Goal: Task Accomplishment & Management: Complete application form

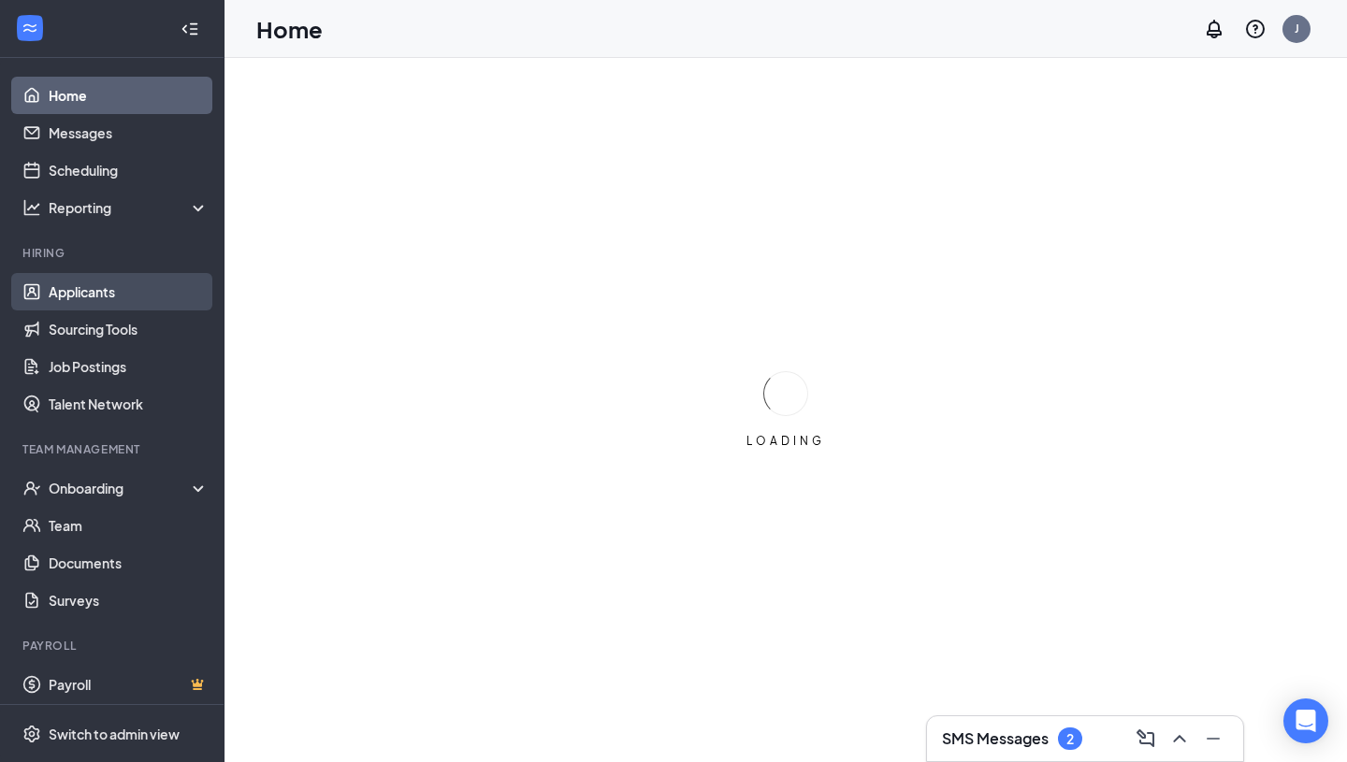
click at [108, 289] on link "Applicants" at bounding box center [129, 291] width 160 height 37
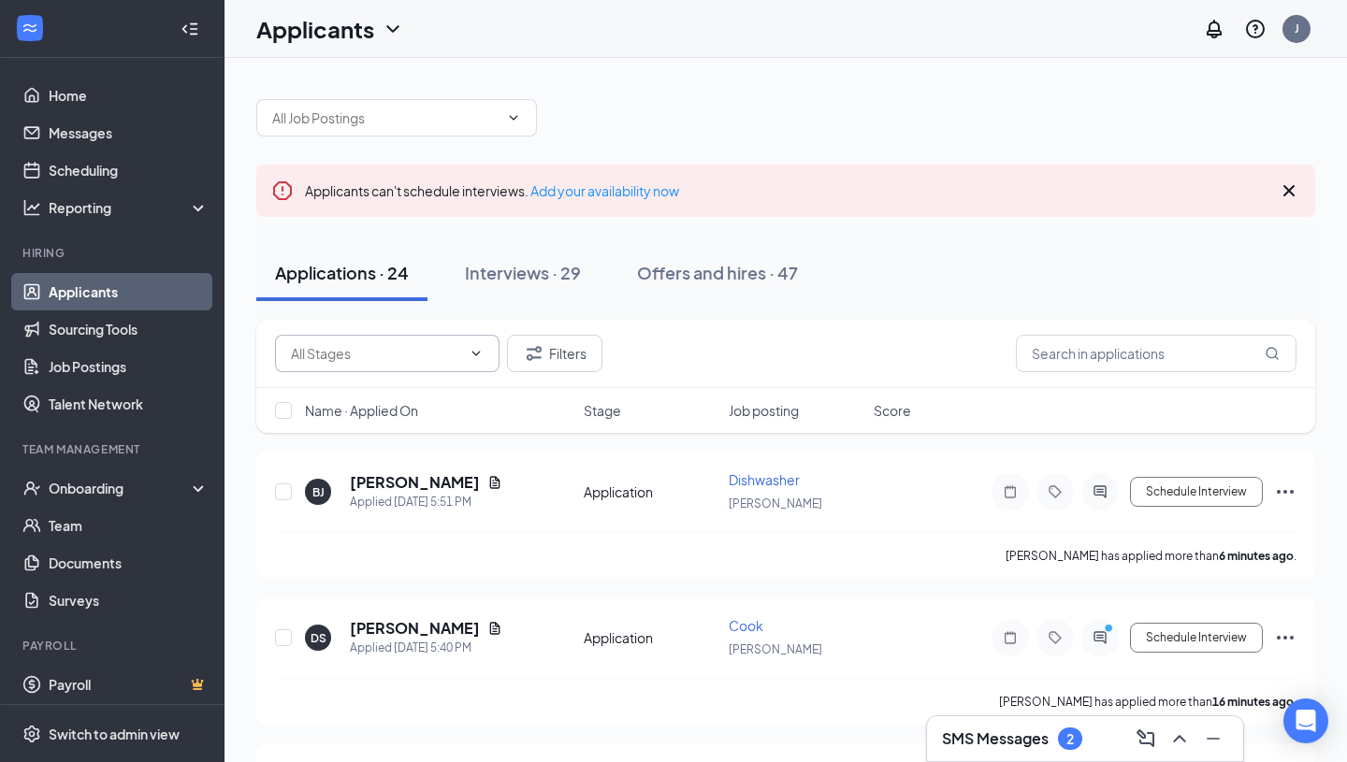
click at [421, 367] on span at bounding box center [387, 353] width 224 height 37
click at [472, 111] on input "text" at bounding box center [385, 118] width 226 height 21
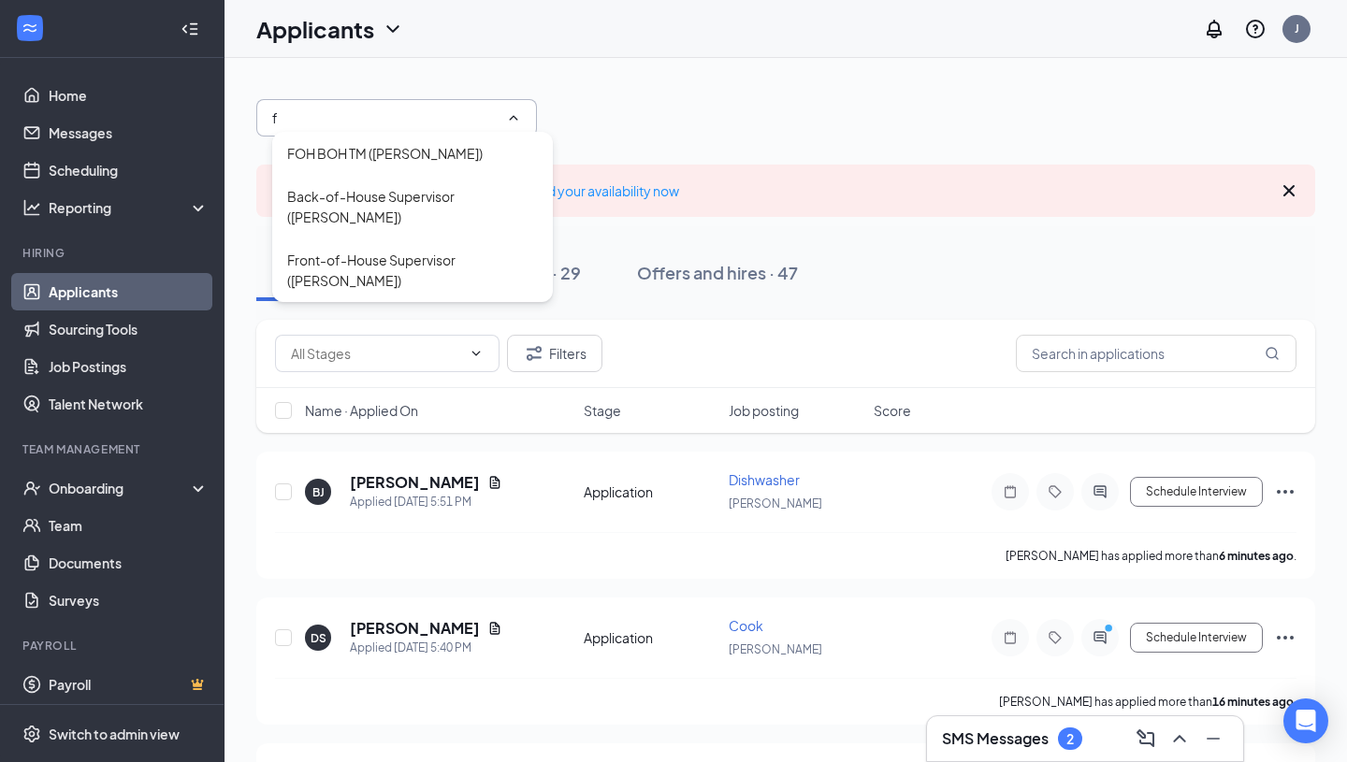
type input "fo"
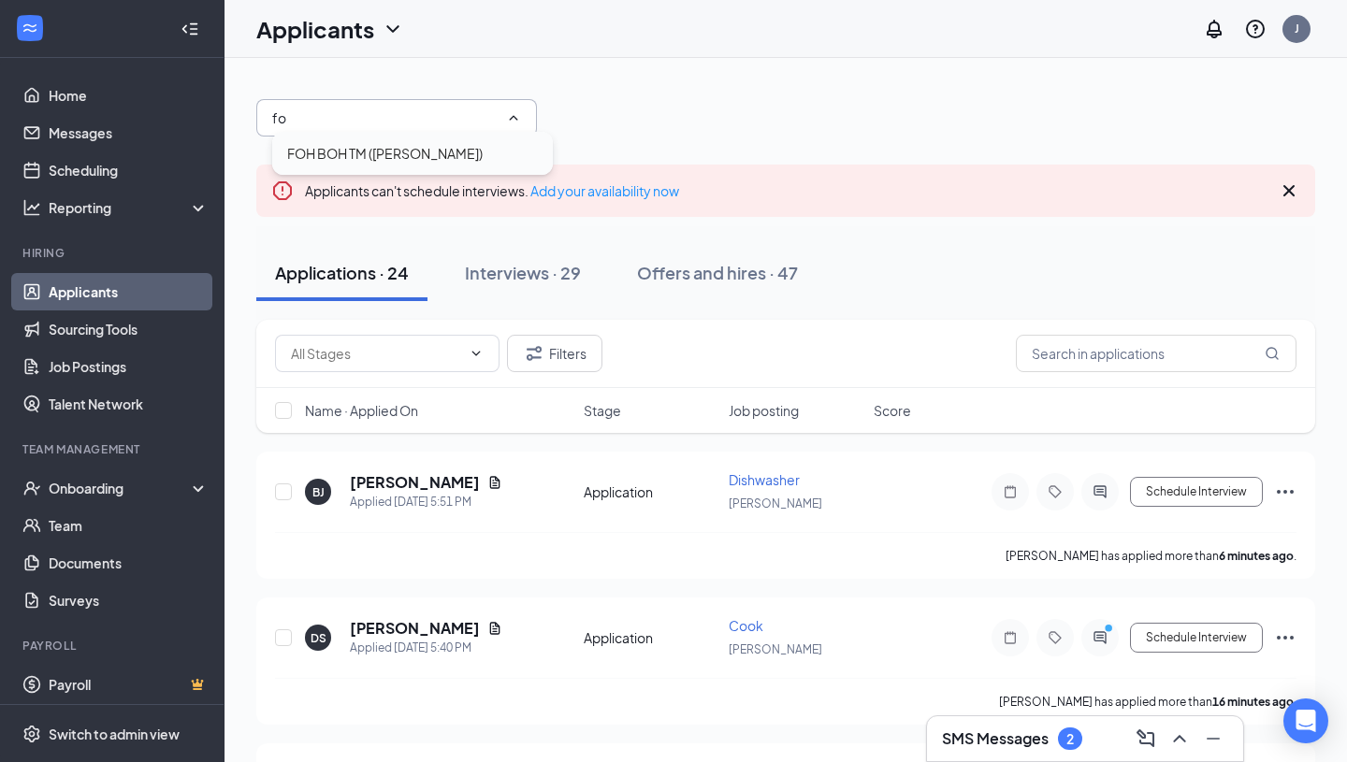
click at [430, 154] on div "FOH BOH TM ([PERSON_NAME])" at bounding box center [384, 153] width 195 height 21
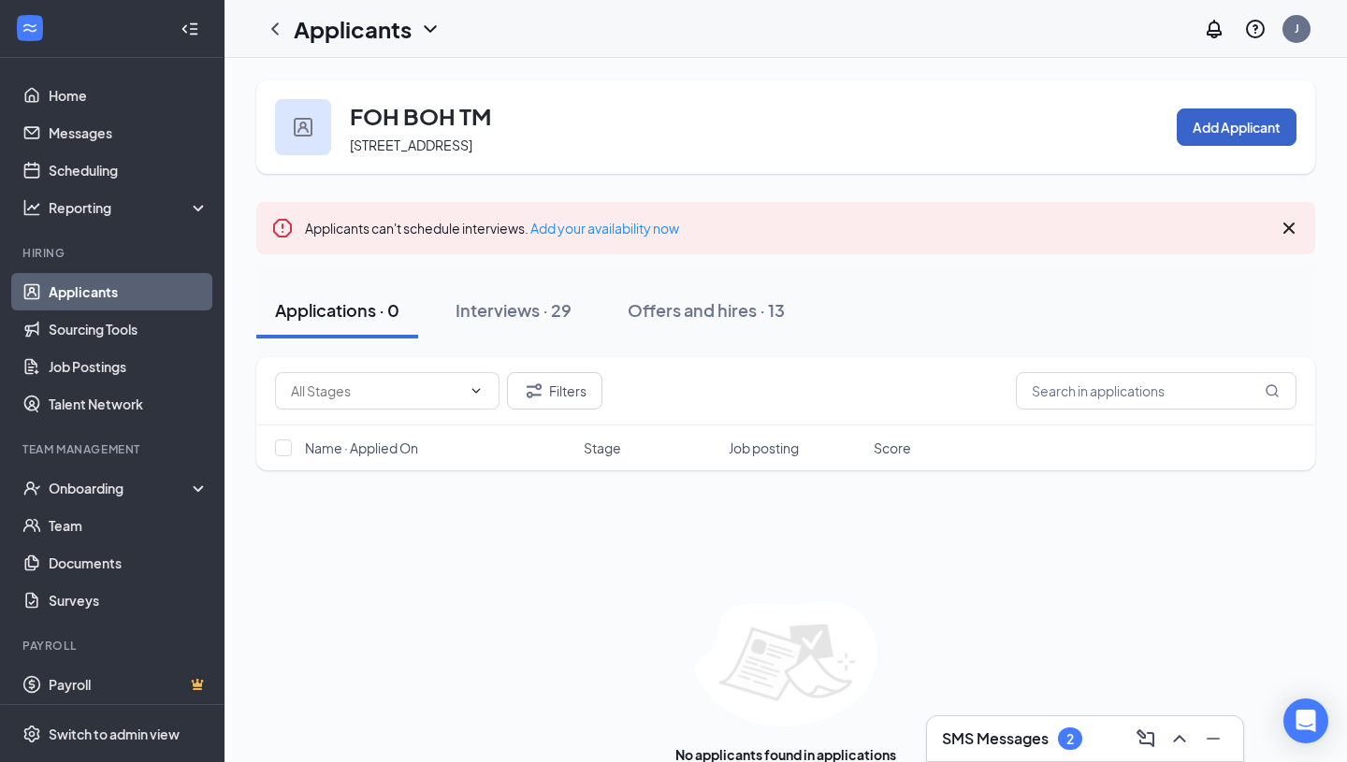
click at [1194, 128] on button "Add Applicant" at bounding box center [1236, 126] width 120 height 37
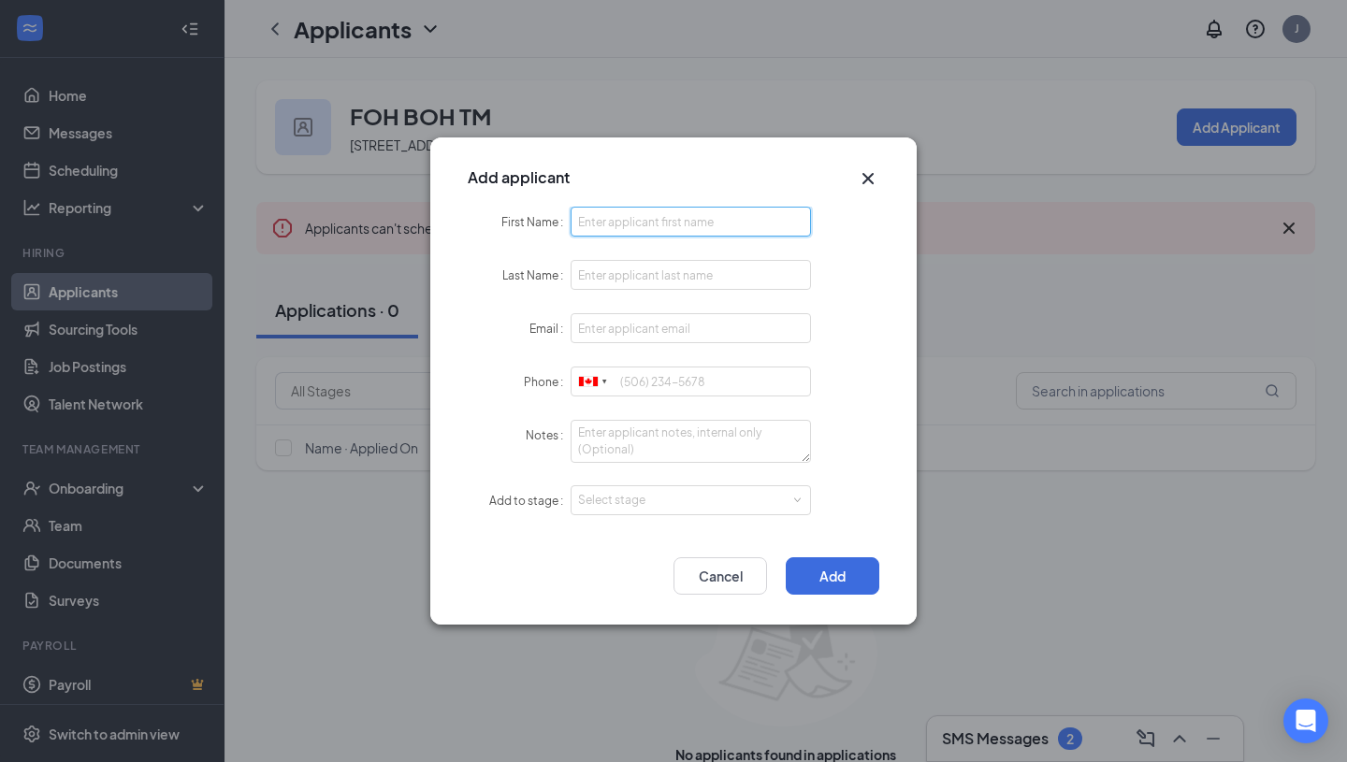
click at [686, 215] on input "First Name" at bounding box center [690, 222] width 240 height 30
type input "[PERSON_NAME]"
click at [622, 272] on input "Last Name" at bounding box center [690, 275] width 240 height 30
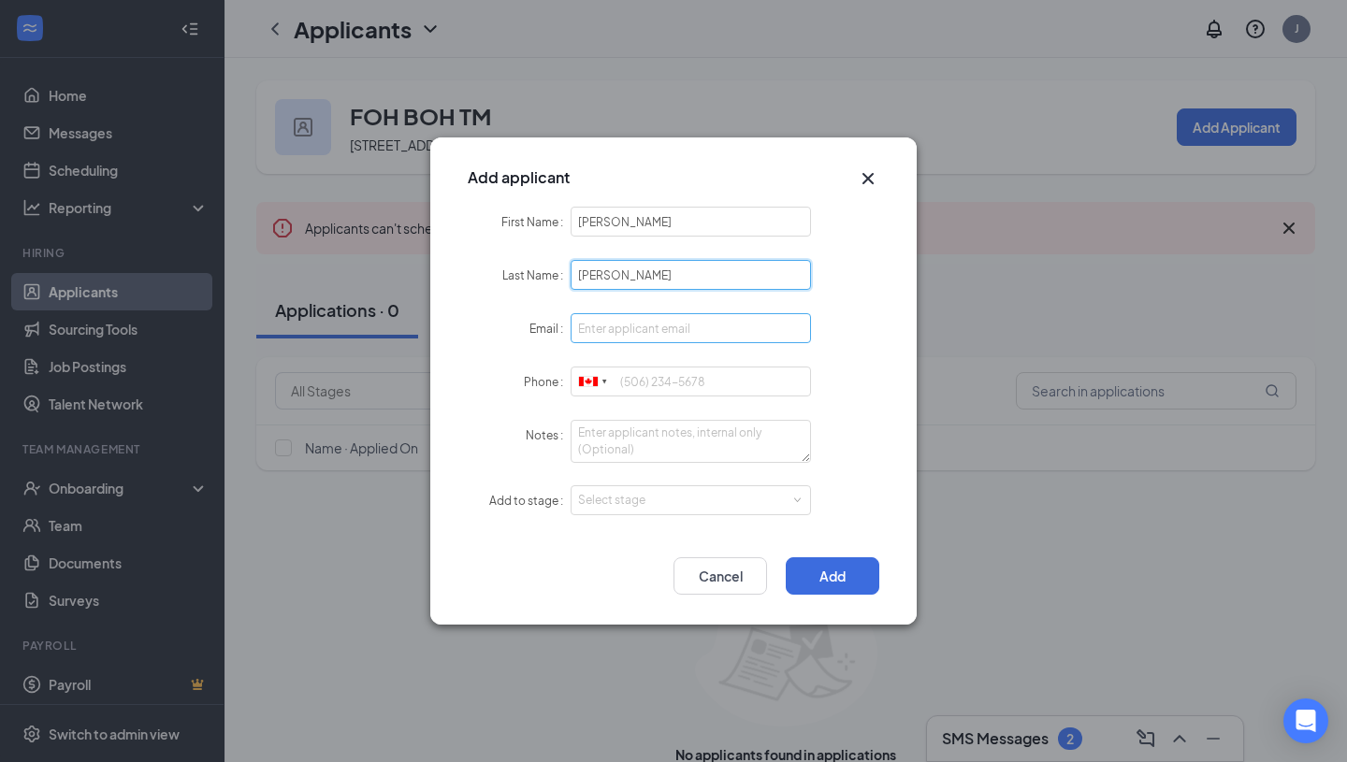
type input "[PERSON_NAME]"
click at [626, 327] on input "Email" at bounding box center [690, 328] width 240 height 30
type input "[EMAIL_ADDRESS][PERSON_NAME][DOMAIN_NAME]"
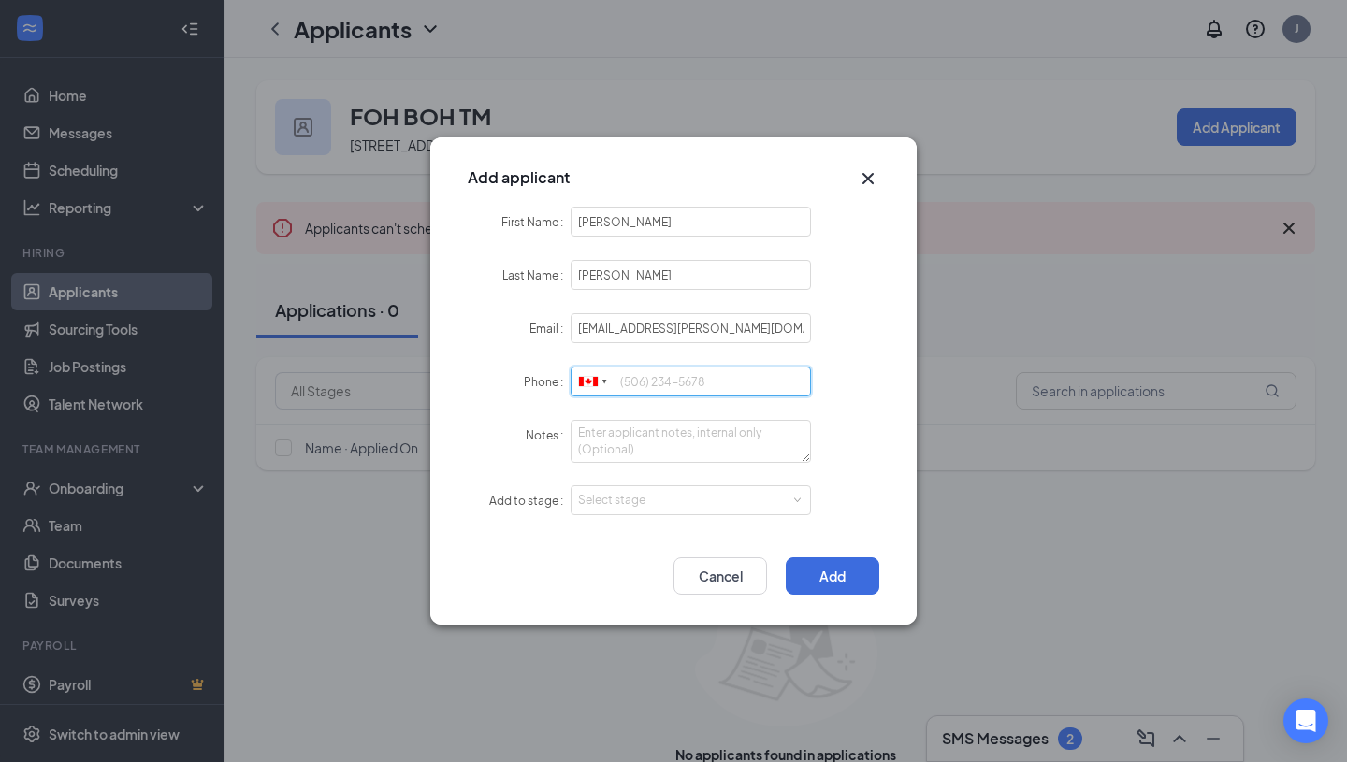
click at [651, 379] on input "Phone" at bounding box center [690, 382] width 240 height 30
type input "2893872070"
click at [660, 444] on textarea "Notes" at bounding box center [690, 441] width 240 height 43
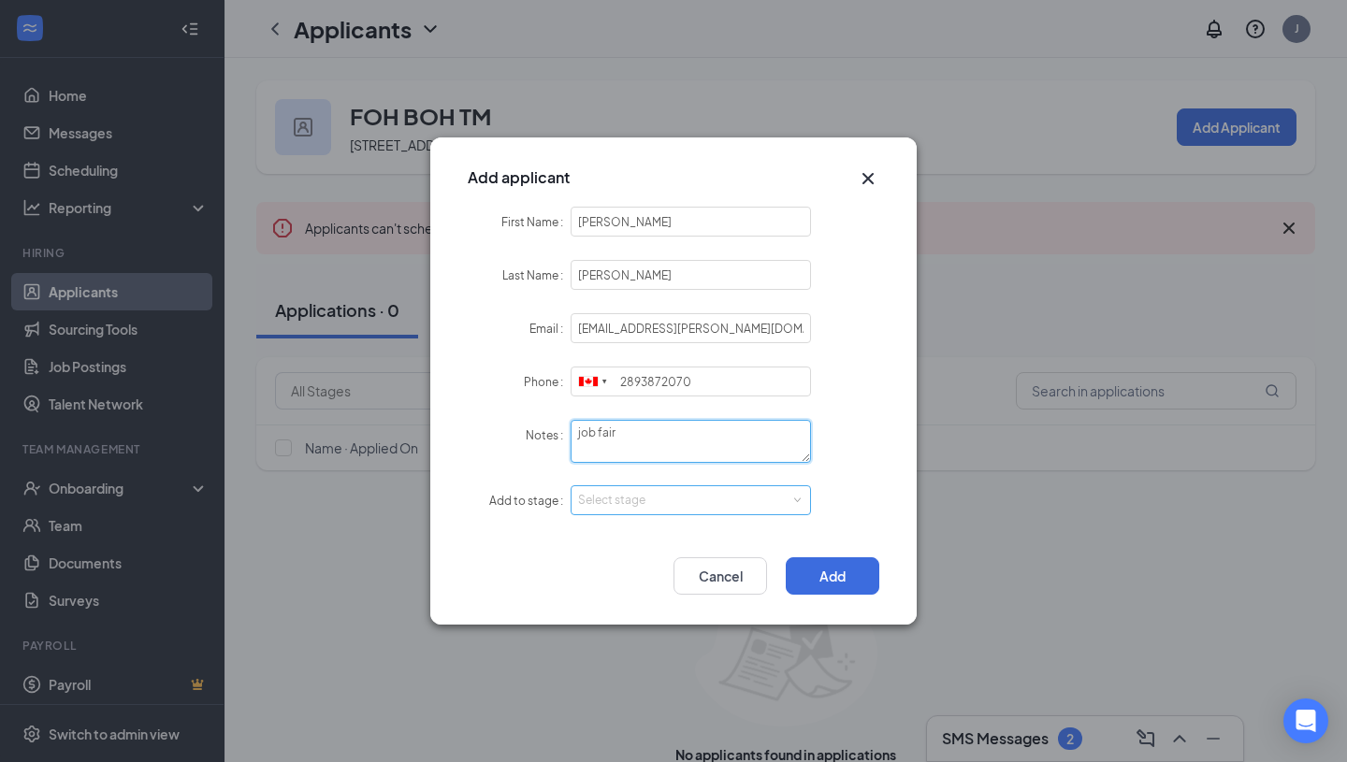
click at [650, 502] on div "Select stage" at bounding box center [686, 500] width 217 height 19
type textarea "job fair"
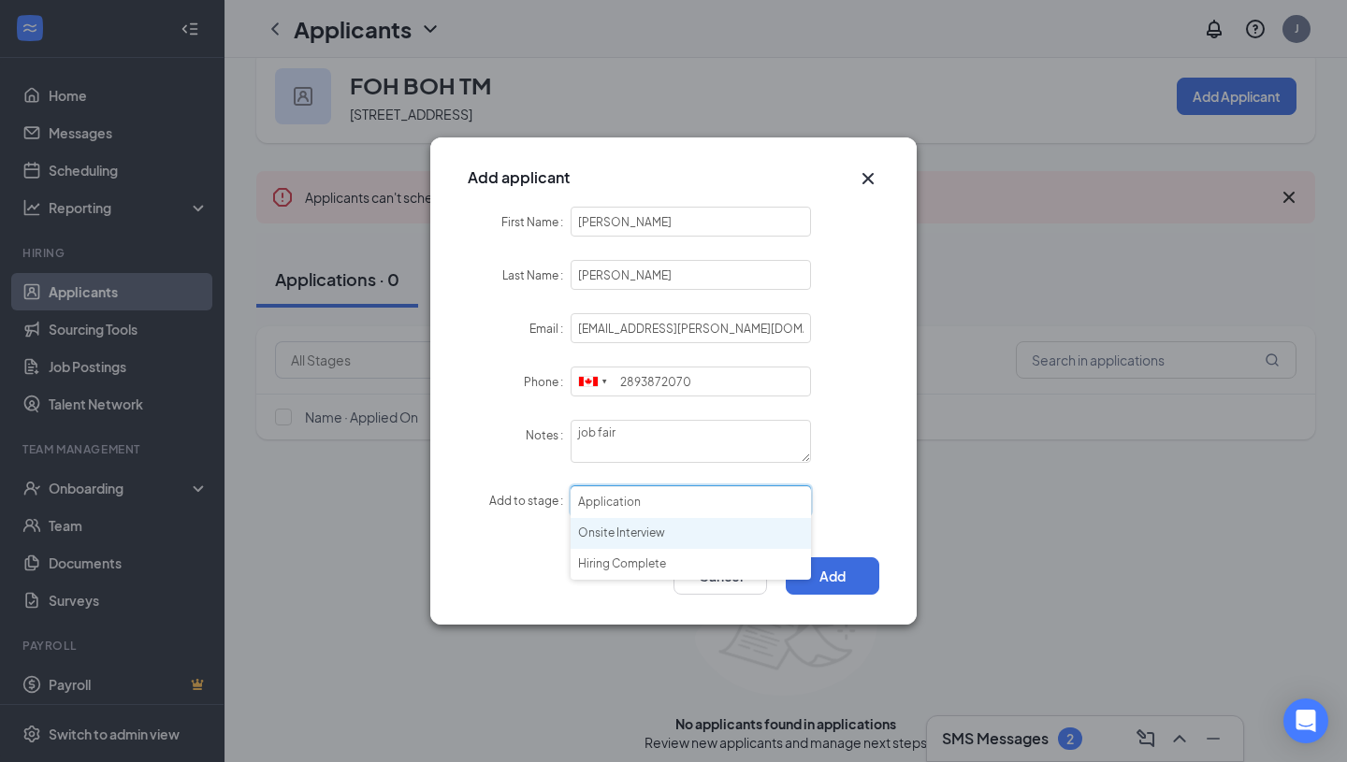
scroll to position [37, 0]
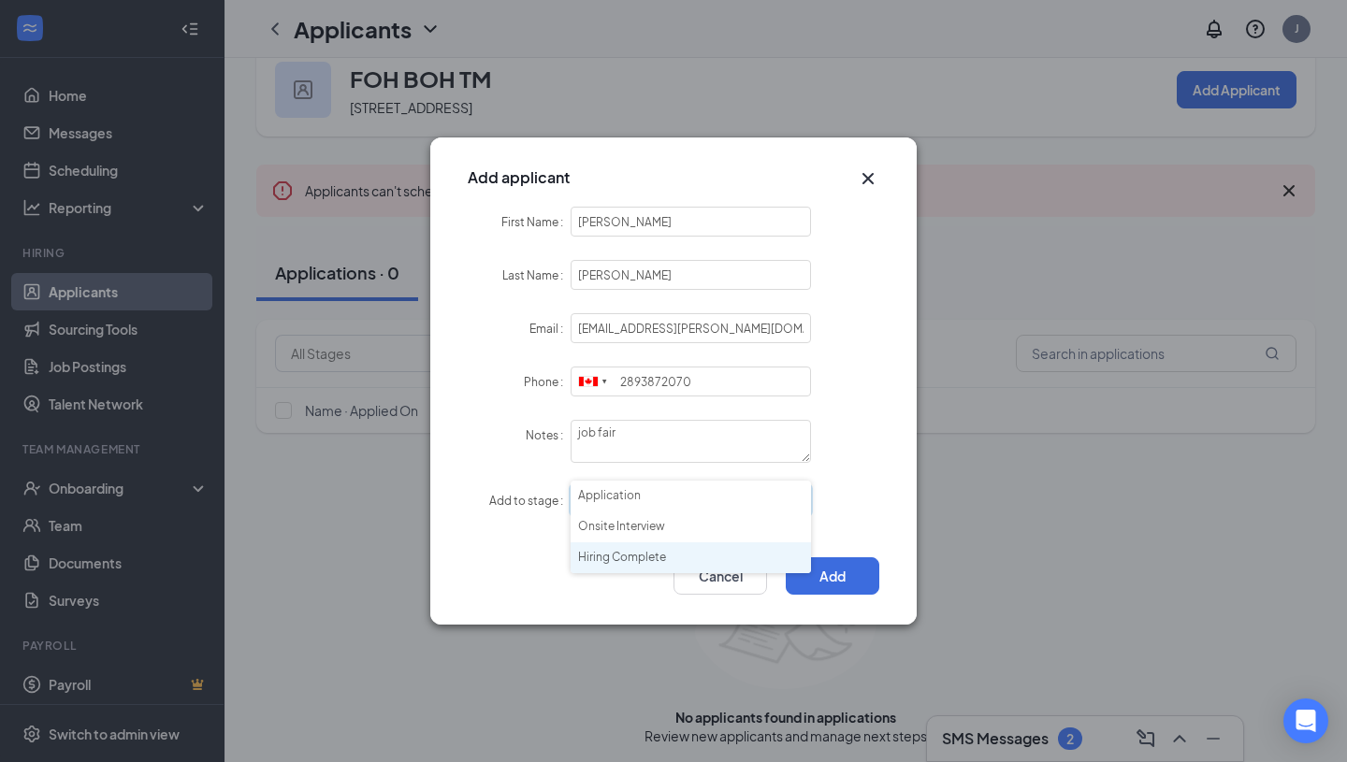
click at [646, 562] on li "Hiring Complete" at bounding box center [690, 557] width 240 height 31
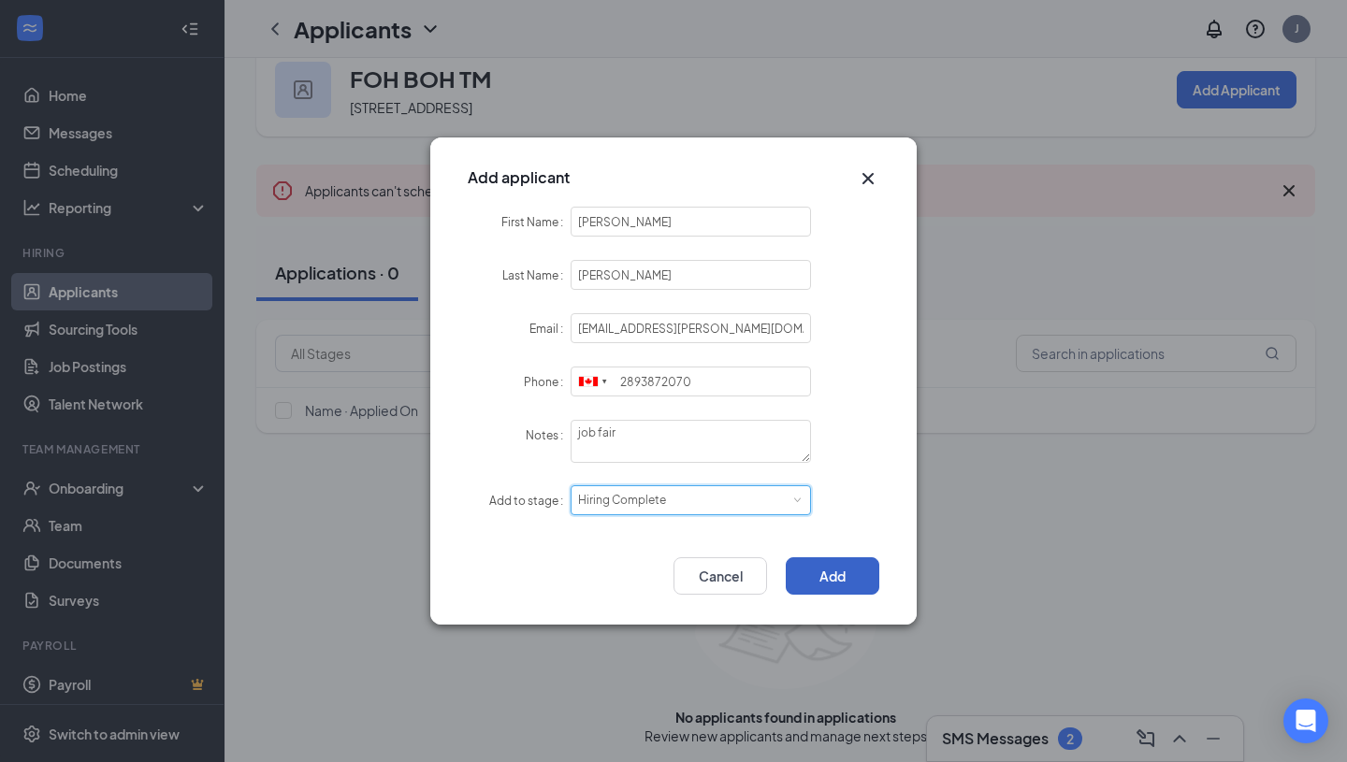
click at [832, 571] on button "Add" at bounding box center [833, 575] width 94 height 37
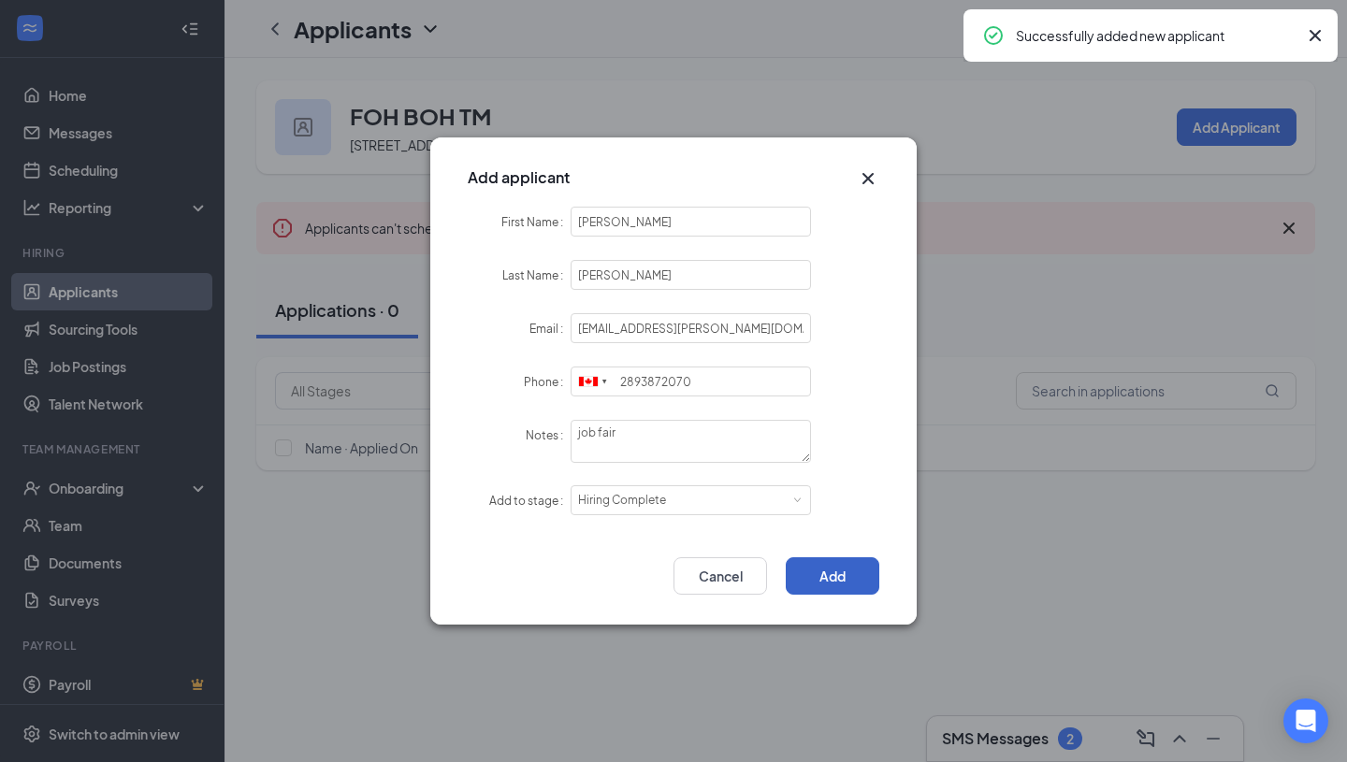
scroll to position [0, 0]
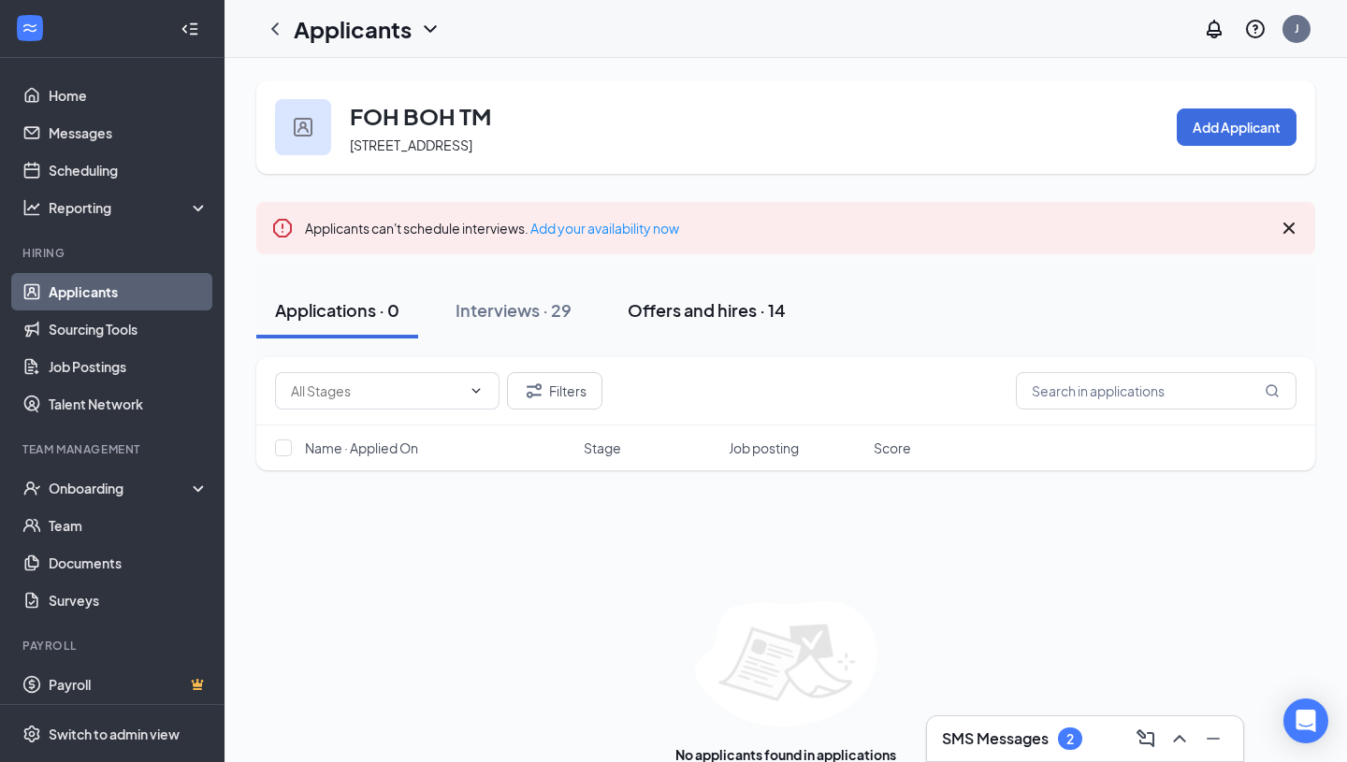
click at [675, 308] on div "Offers and hires · 14" at bounding box center [707, 309] width 158 height 23
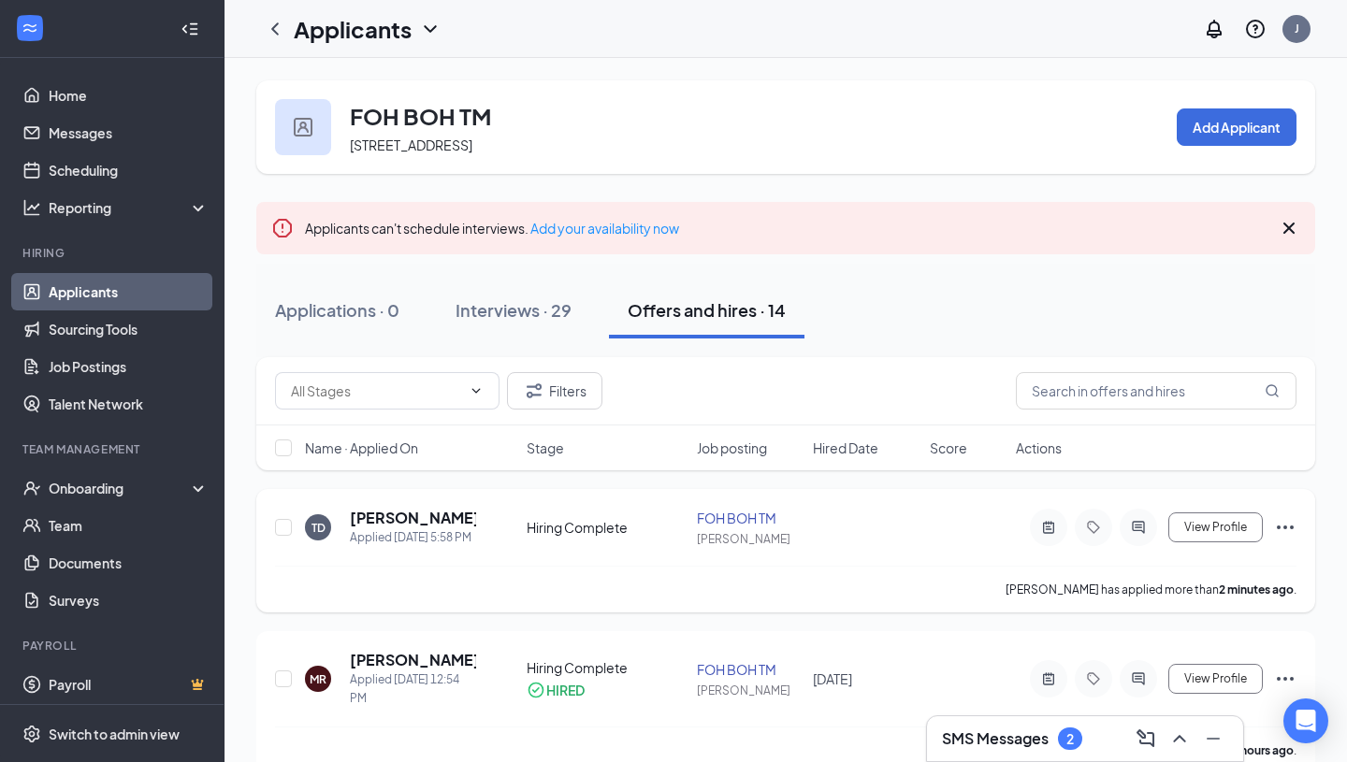
click at [1278, 528] on icon "Ellipses" at bounding box center [1285, 528] width 17 height 4
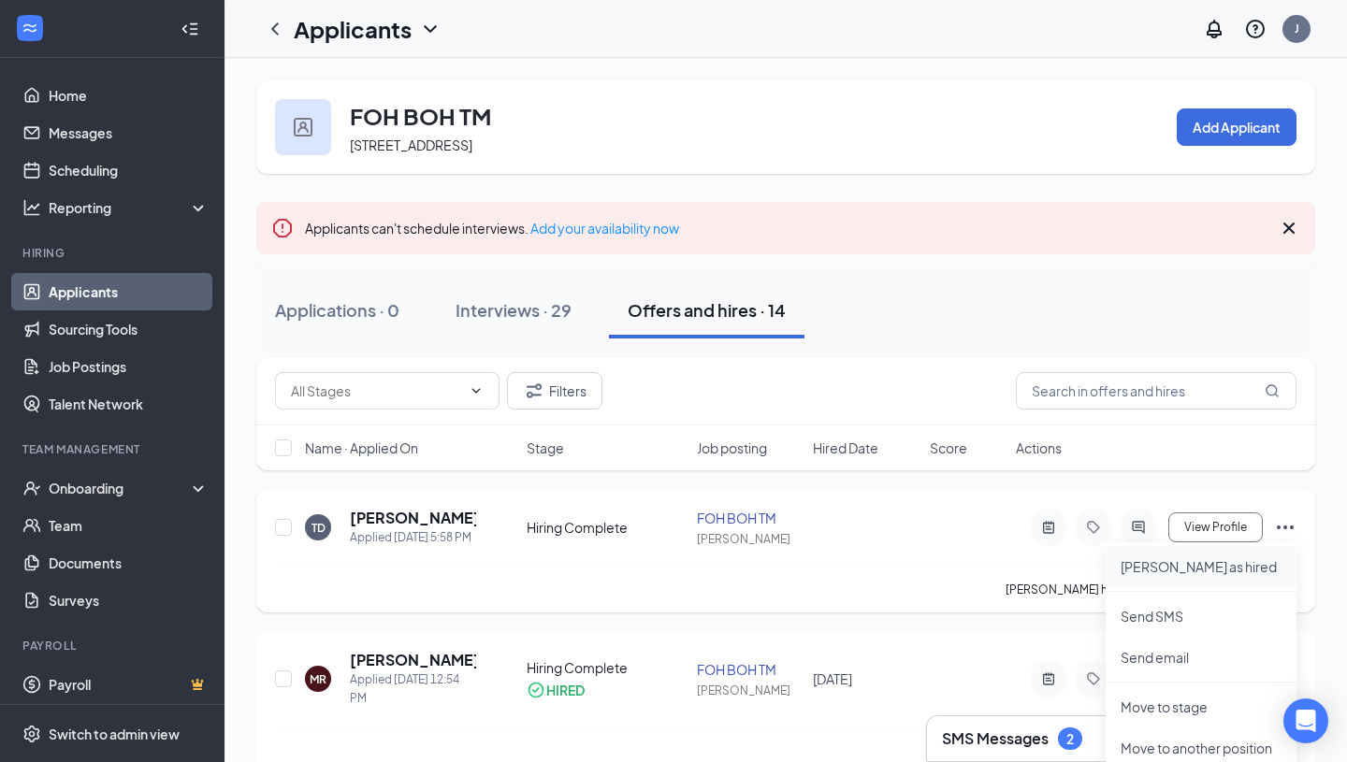
click at [1202, 561] on p "[PERSON_NAME] as hired" at bounding box center [1200, 566] width 161 height 19
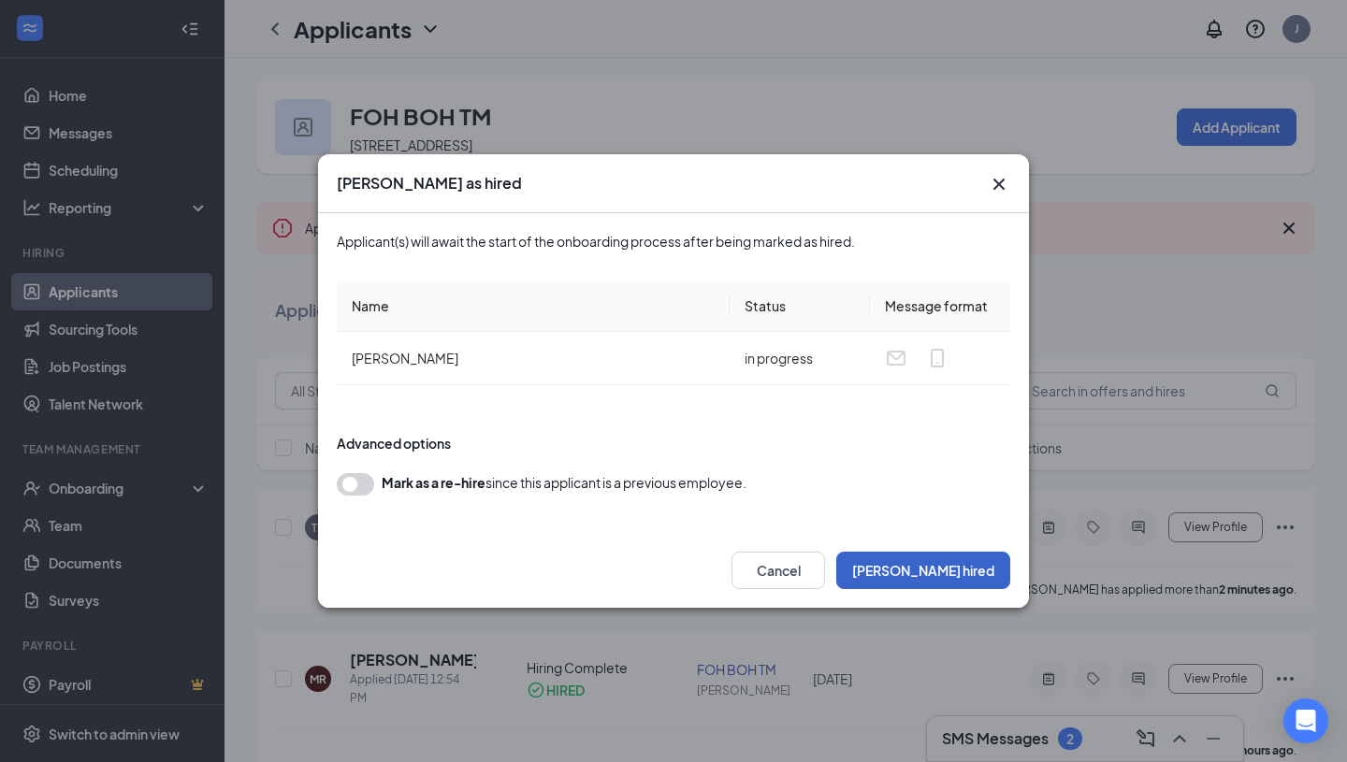
click at [951, 580] on button "[PERSON_NAME] hired" at bounding box center [923, 570] width 174 height 37
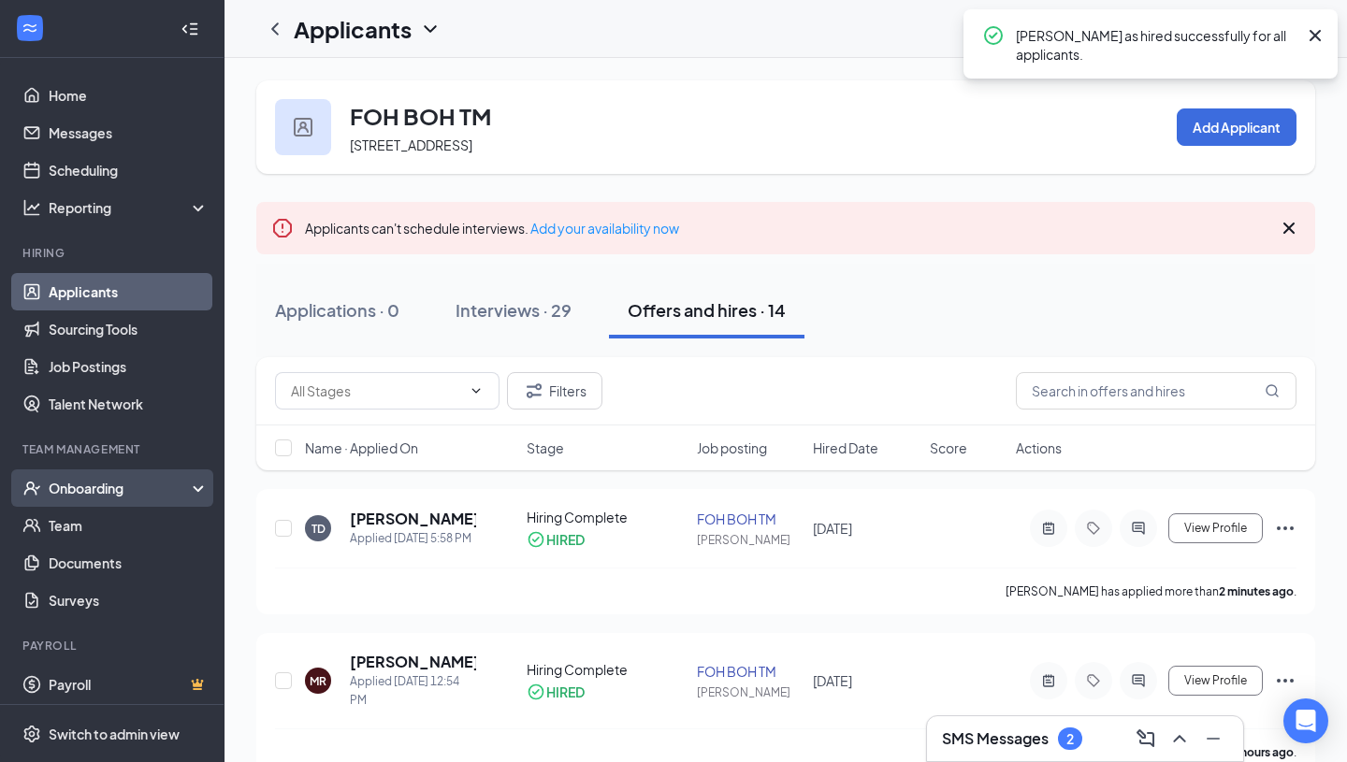
click at [156, 483] on div "Onboarding" at bounding box center [121, 488] width 144 height 19
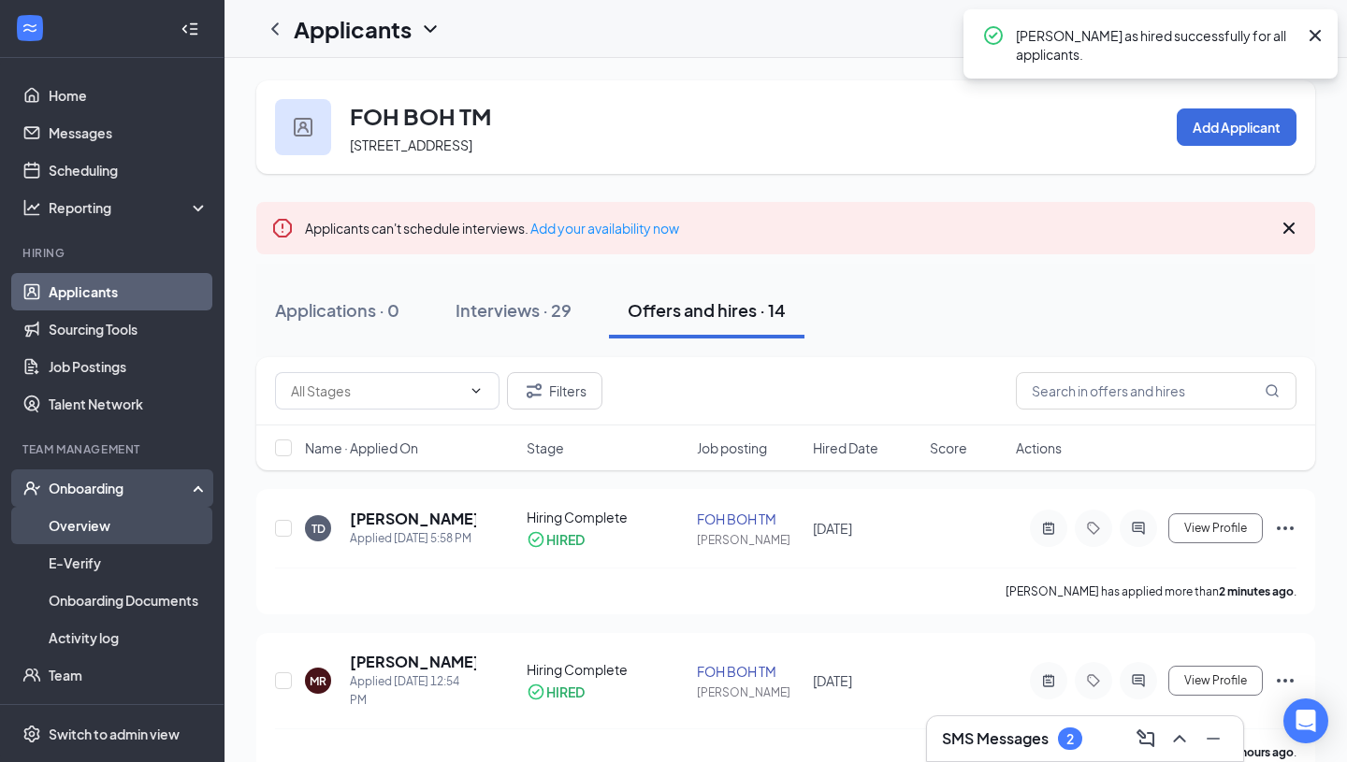
click at [149, 525] on link "Overview" at bounding box center [129, 525] width 160 height 37
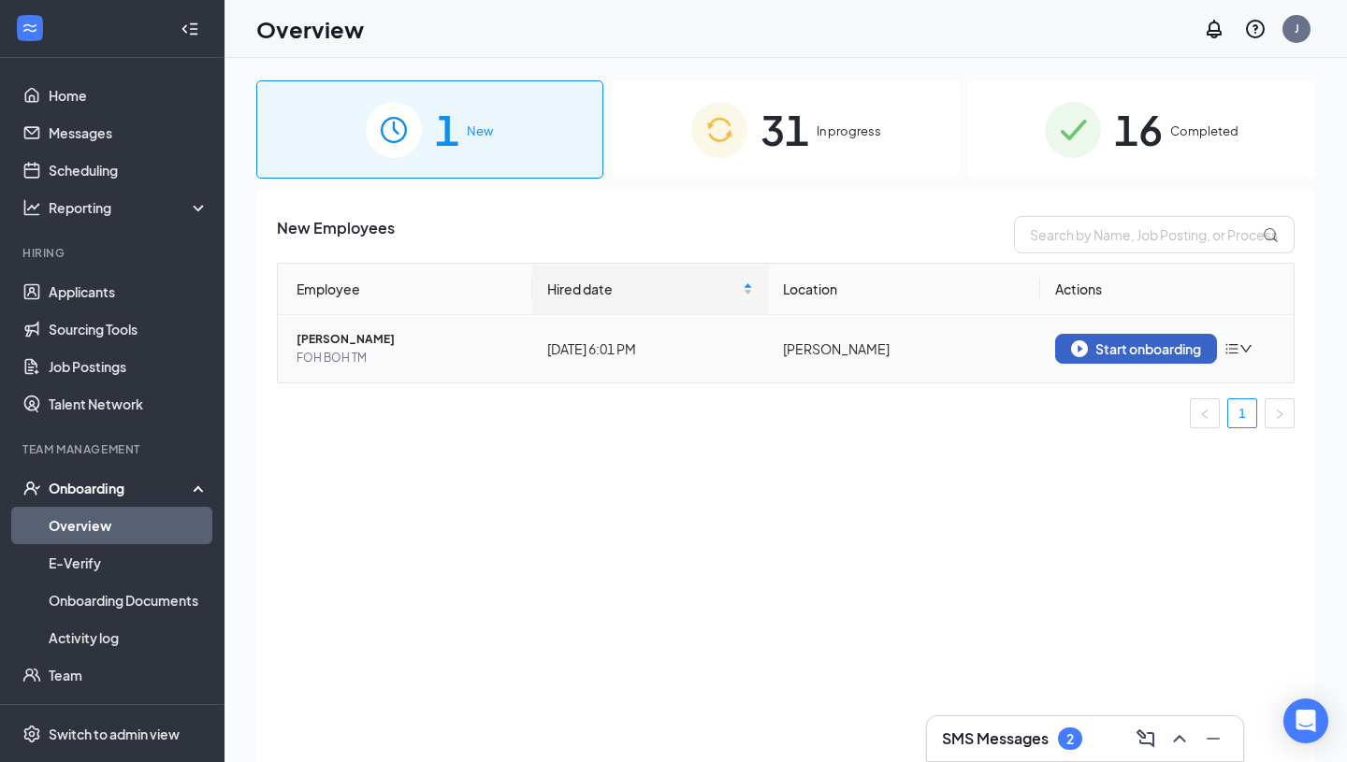
click at [1123, 347] on div "Start onboarding" at bounding box center [1136, 348] width 130 height 17
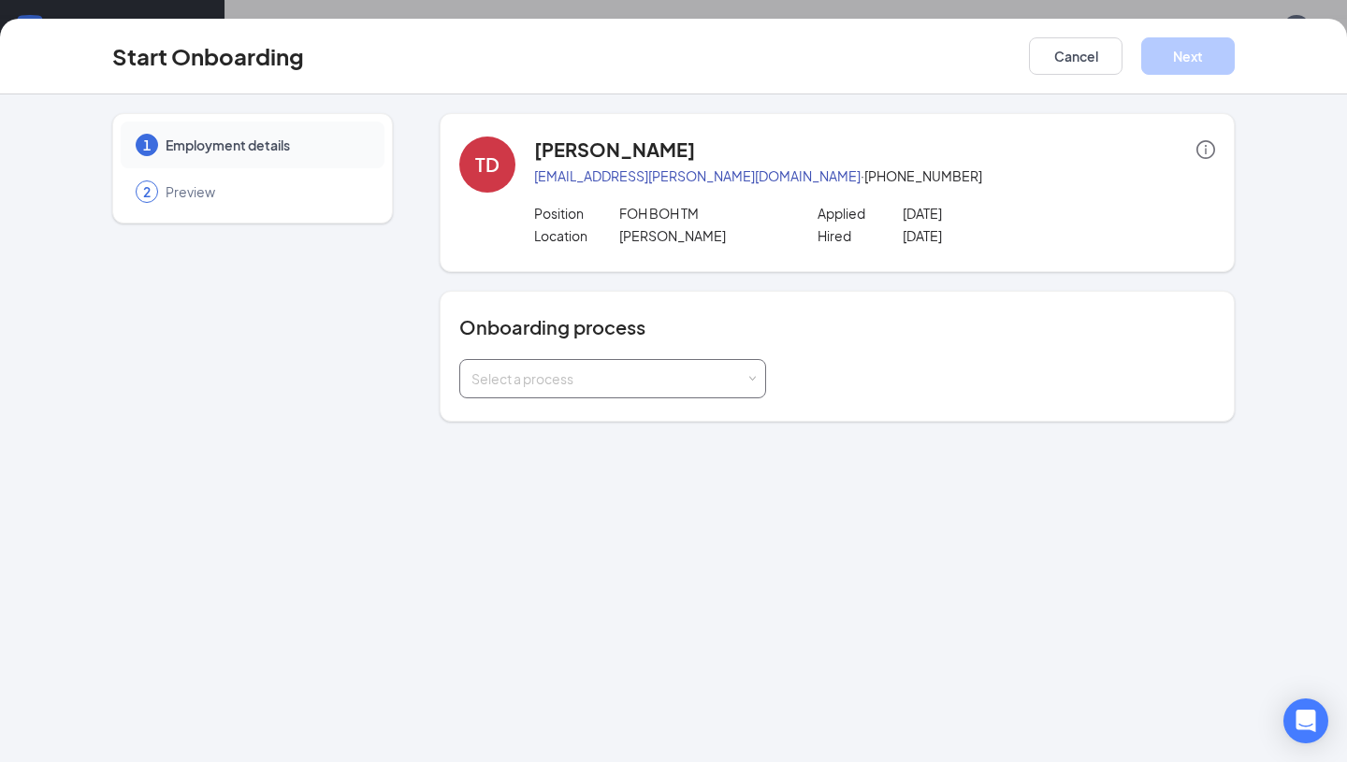
click at [731, 370] on div "Select a process" at bounding box center [608, 378] width 274 height 19
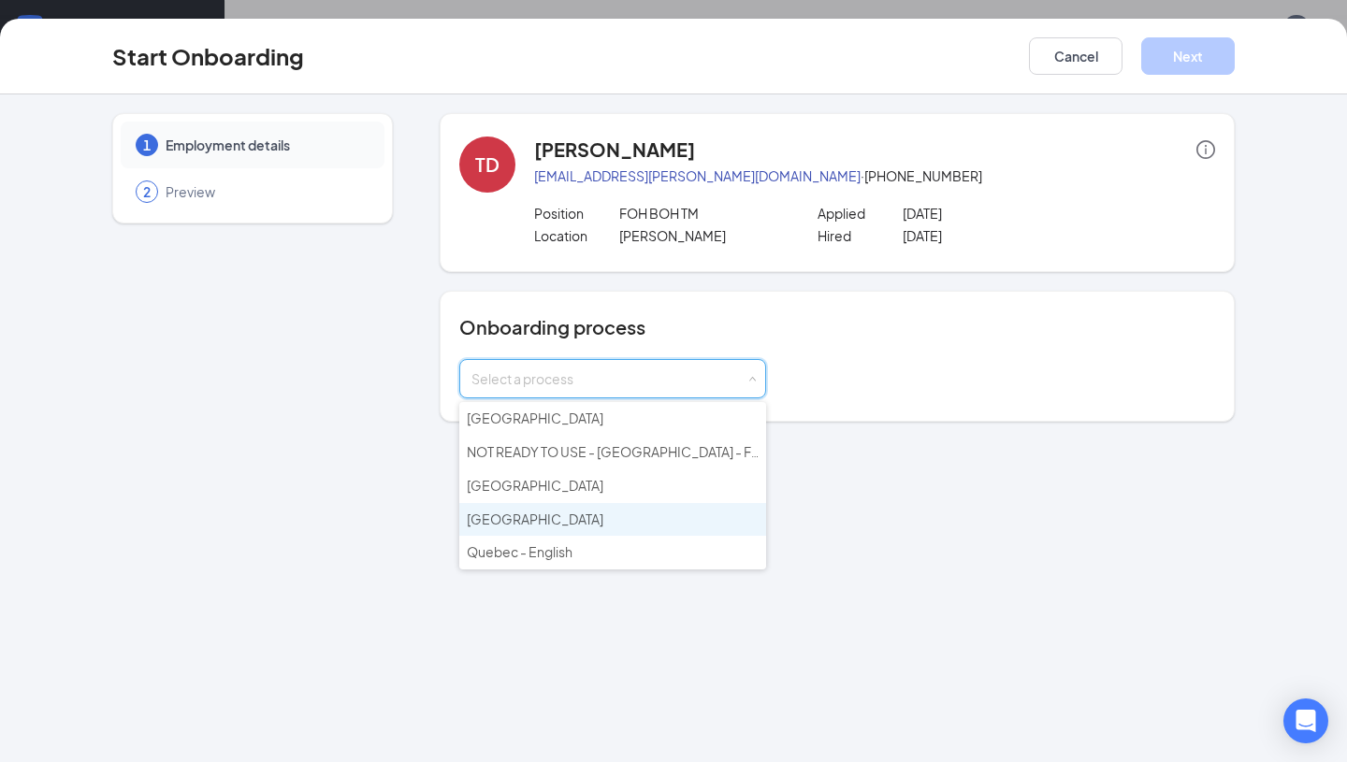
click at [667, 512] on li "[GEOGRAPHIC_DATA]" at bounding box center [612, 520] width 307 height 34
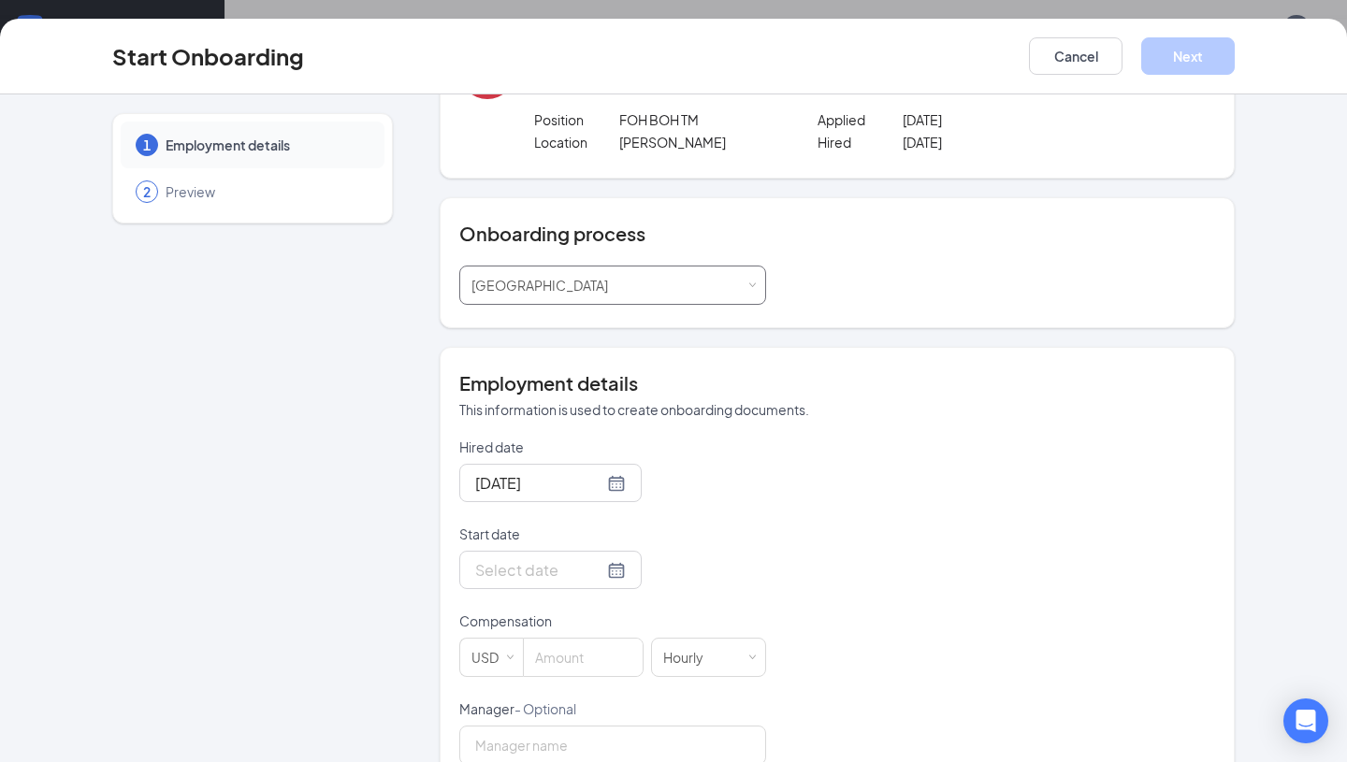
scroll to position [140, 0]
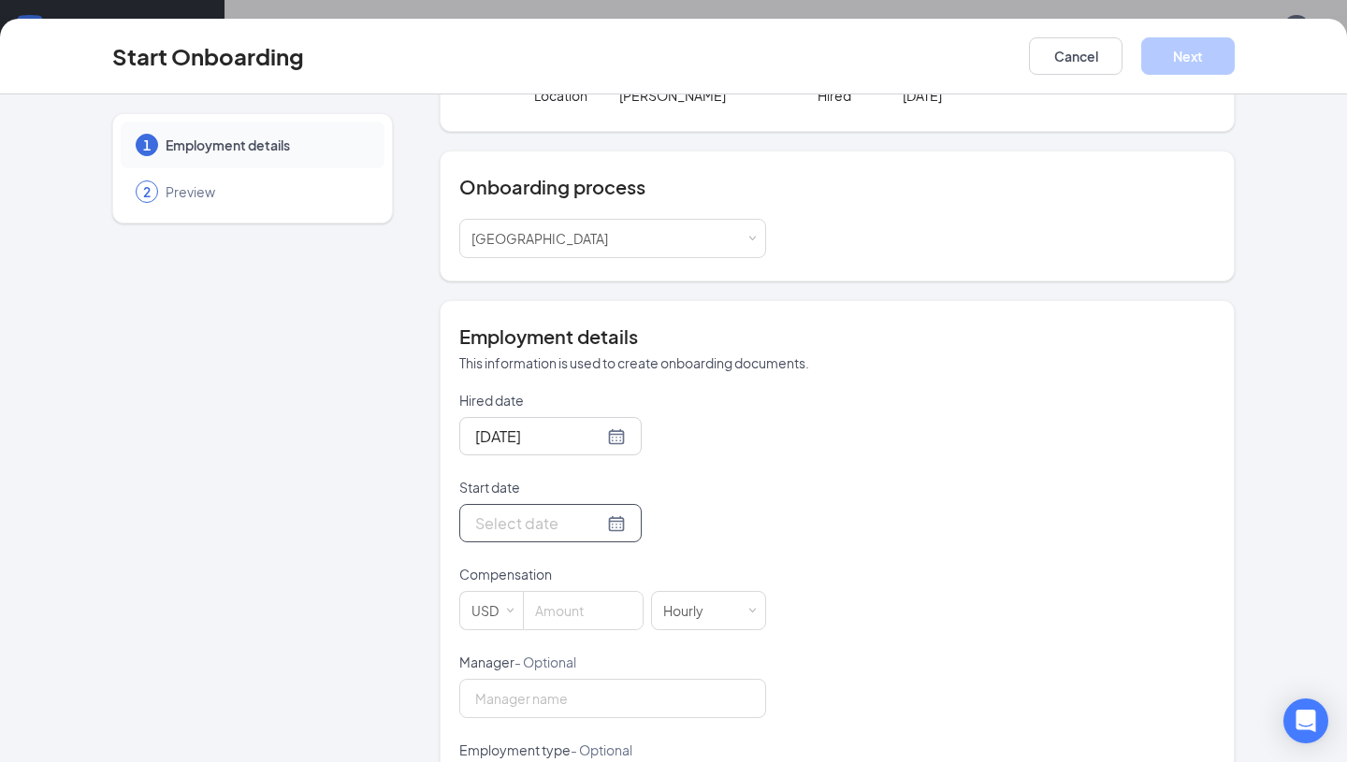
click at [596, 525] on div at bounding box center [550, 523] width 151 height 23
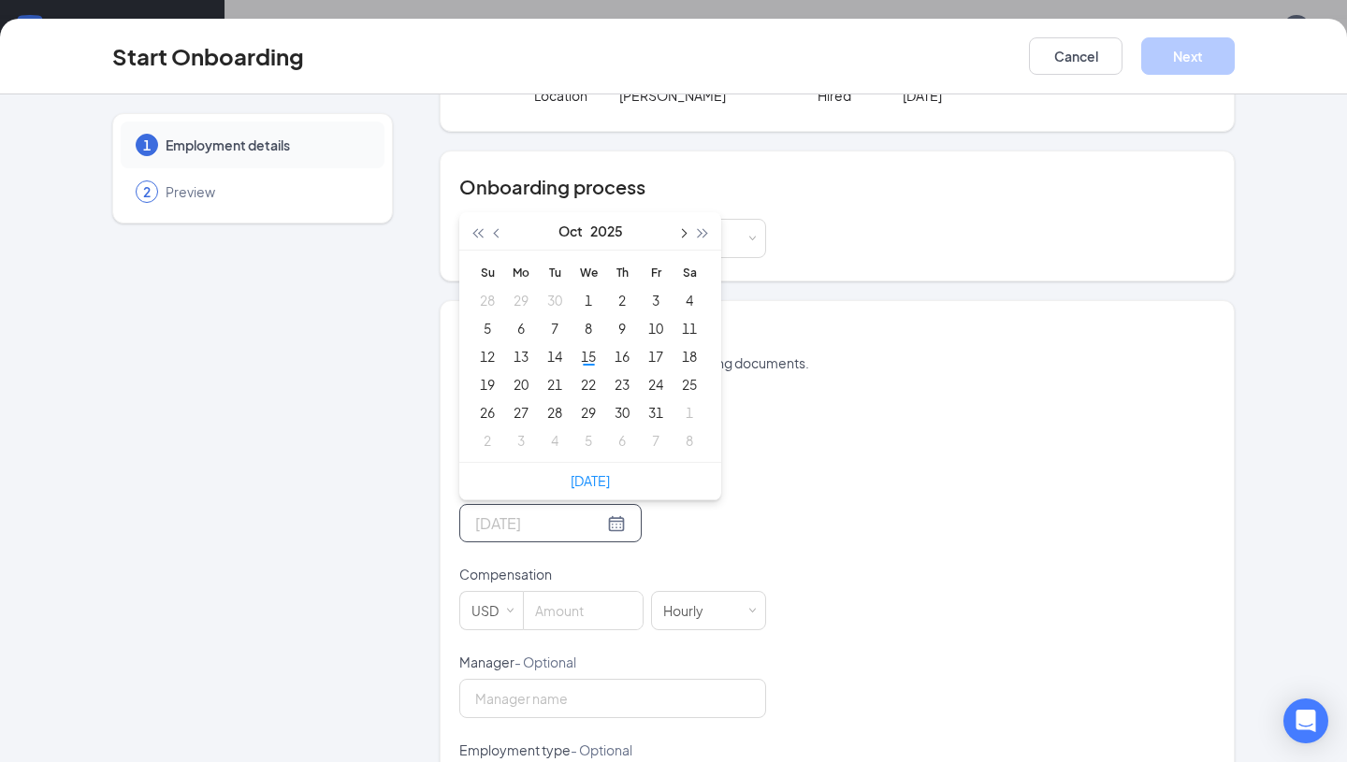
type input "[DATE]"
click at [678, 239] on button "button" at bounding box center [681, 230] width 21 height 37
type input "[DATE]"
click at [628, 348] on div "13" at bounding box center [622, 356] width 22 height 22
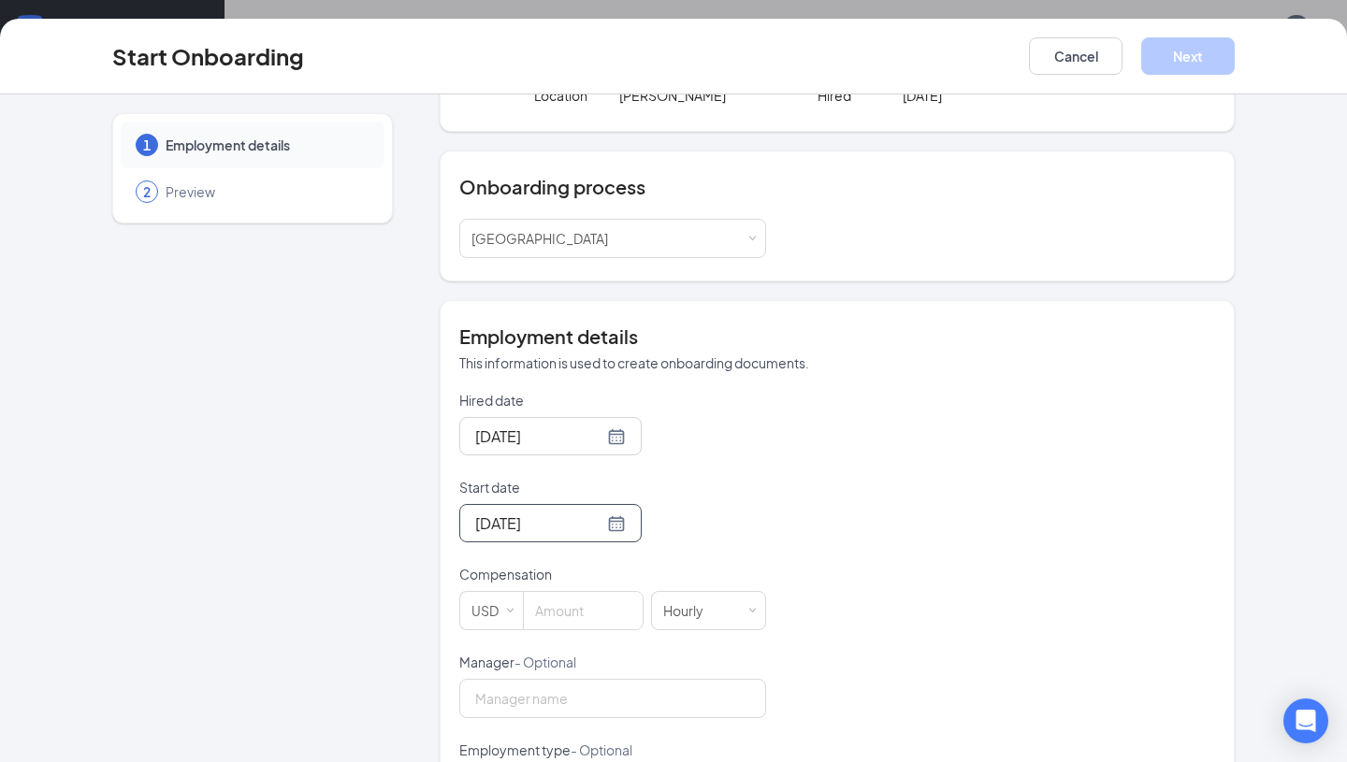
click at [747, 468] on form "Hired date [DATE] Start date [DATE] [DATE] Su Mo Tu We Th Fr Sa 26 27 28 29 30 …" at bounding box center [612, 697] width 307 height 612
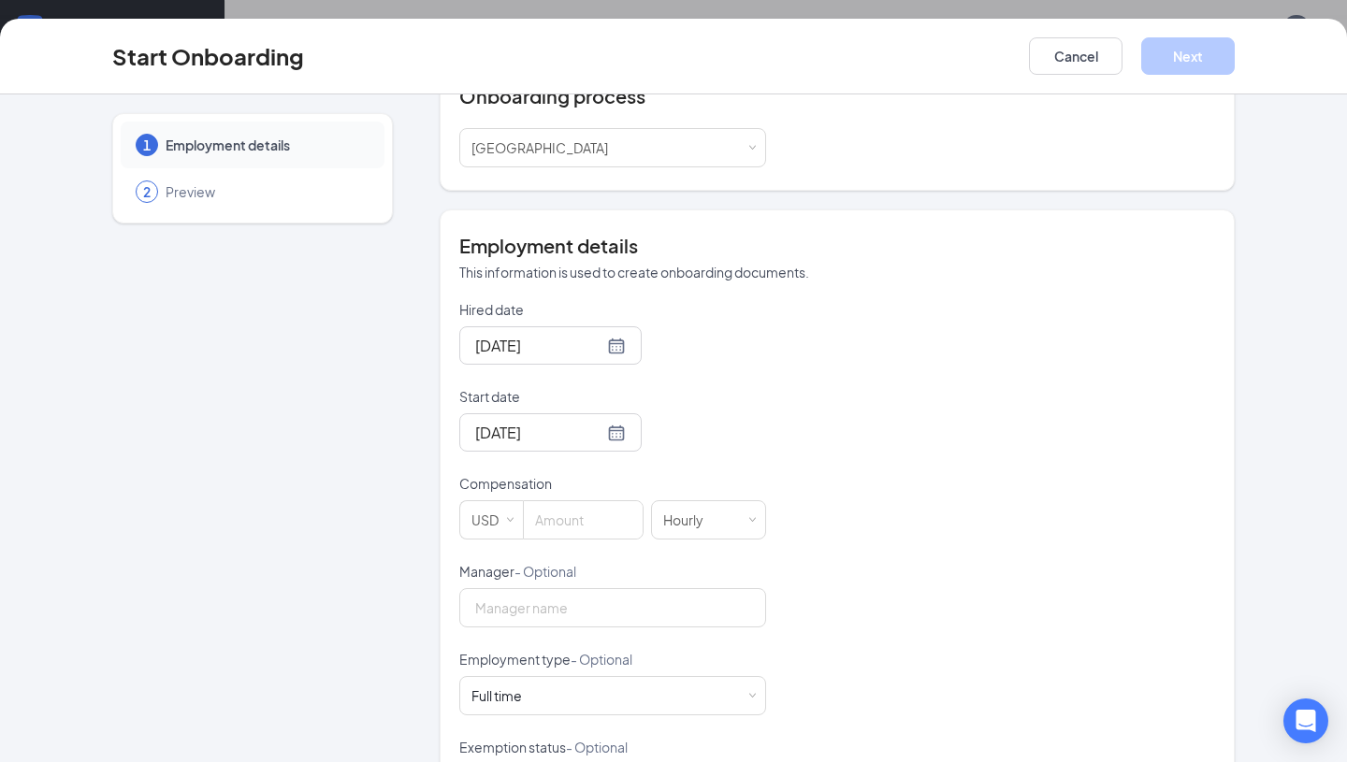
scroll to position [271, 0]
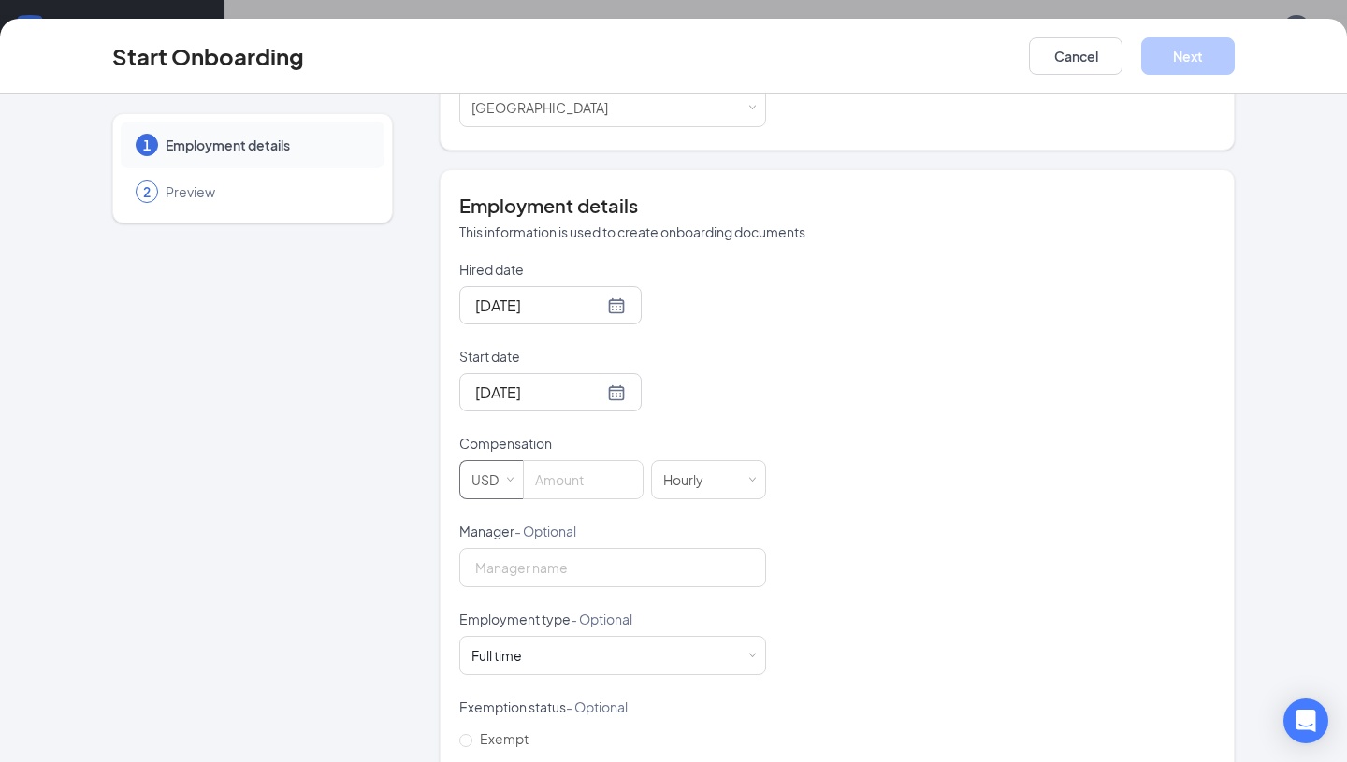
click at [494, 482] on div "USD" at bounding box center [491, 479] width 40 height 37
click at [490, 541] on li "CAD" at bounding box center [491, 549] width 64 height 31
click at [580, 472] on input at bounding box center [584, 479] width 118 height 37
type input "17.6"
click at [609, 557] on input "Manager - Optional" at bounding box center [612, 567] width 307 height 39
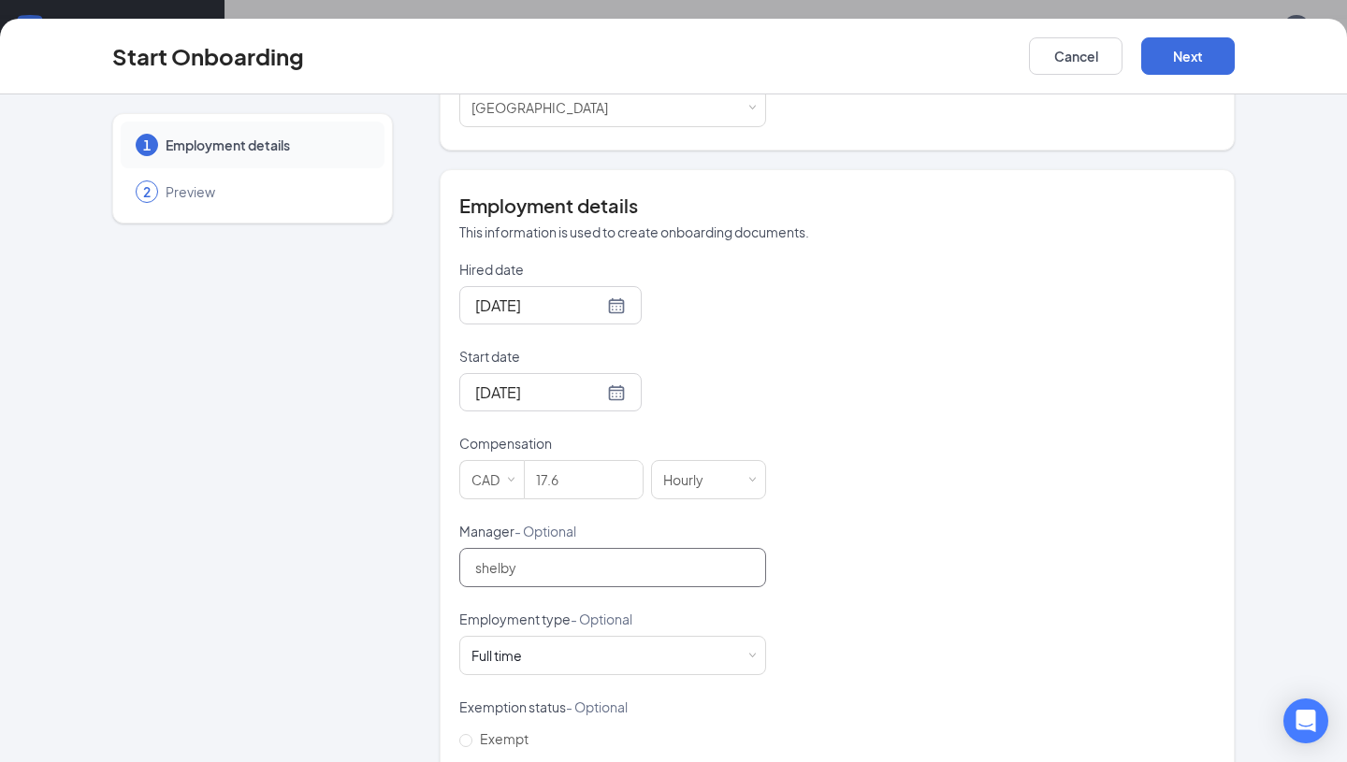
type input "shelby"
click at [766, 545] on div "Hired date [DATE] Start date [DATE] [DATE] Su Mo Tu We Th Fr Sa 26 27 28 29 30 …" at bounding box center [837, 566] width 756 height 612
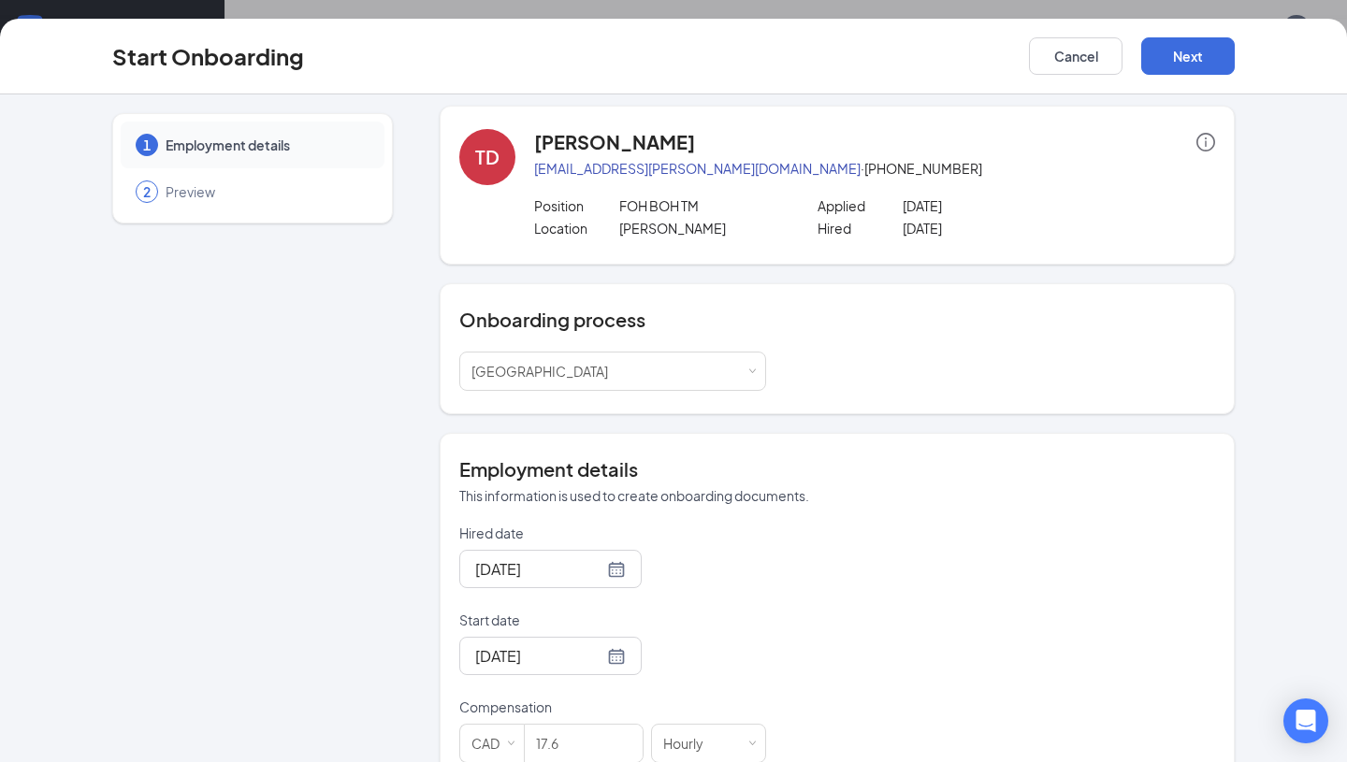
scroll to position [0, 0]
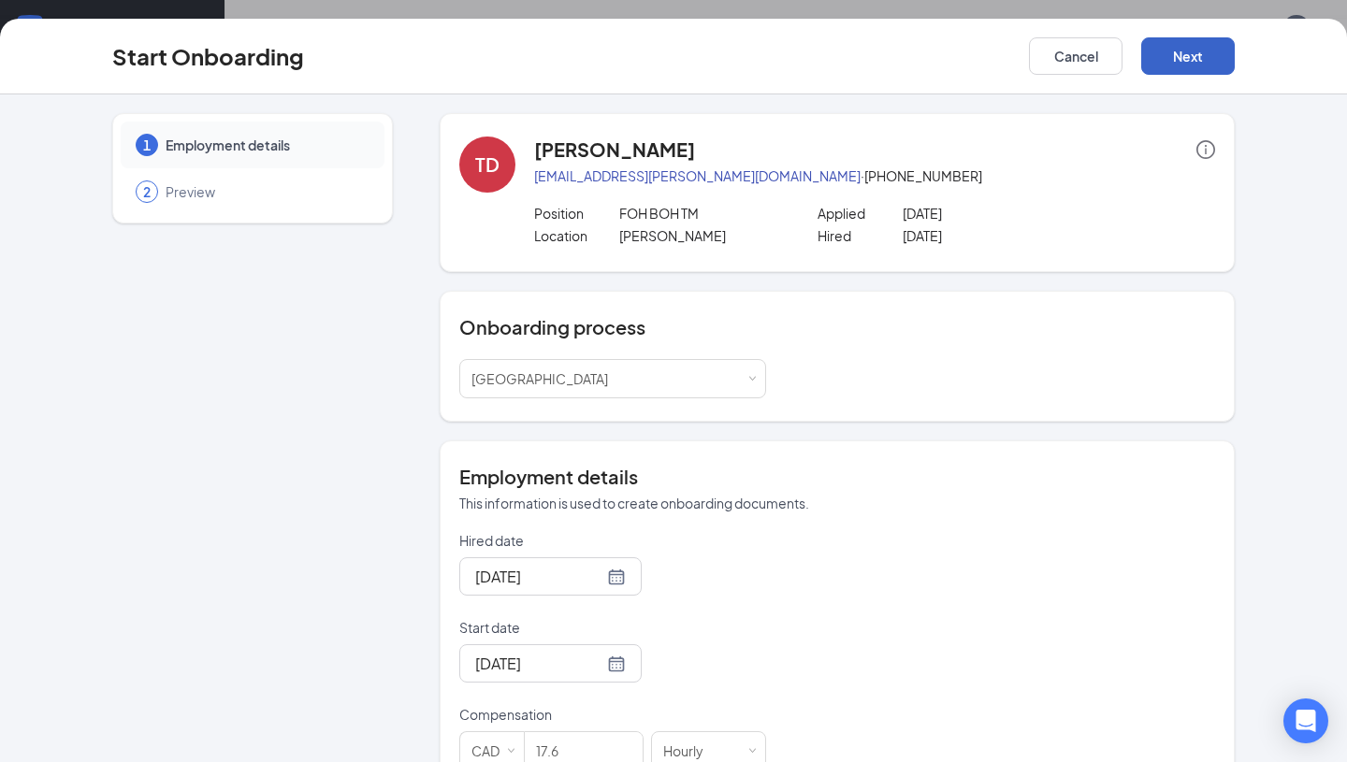
click at [1181, 54] on button "Next" at bounding box center [1188, 55] width 94 height 37
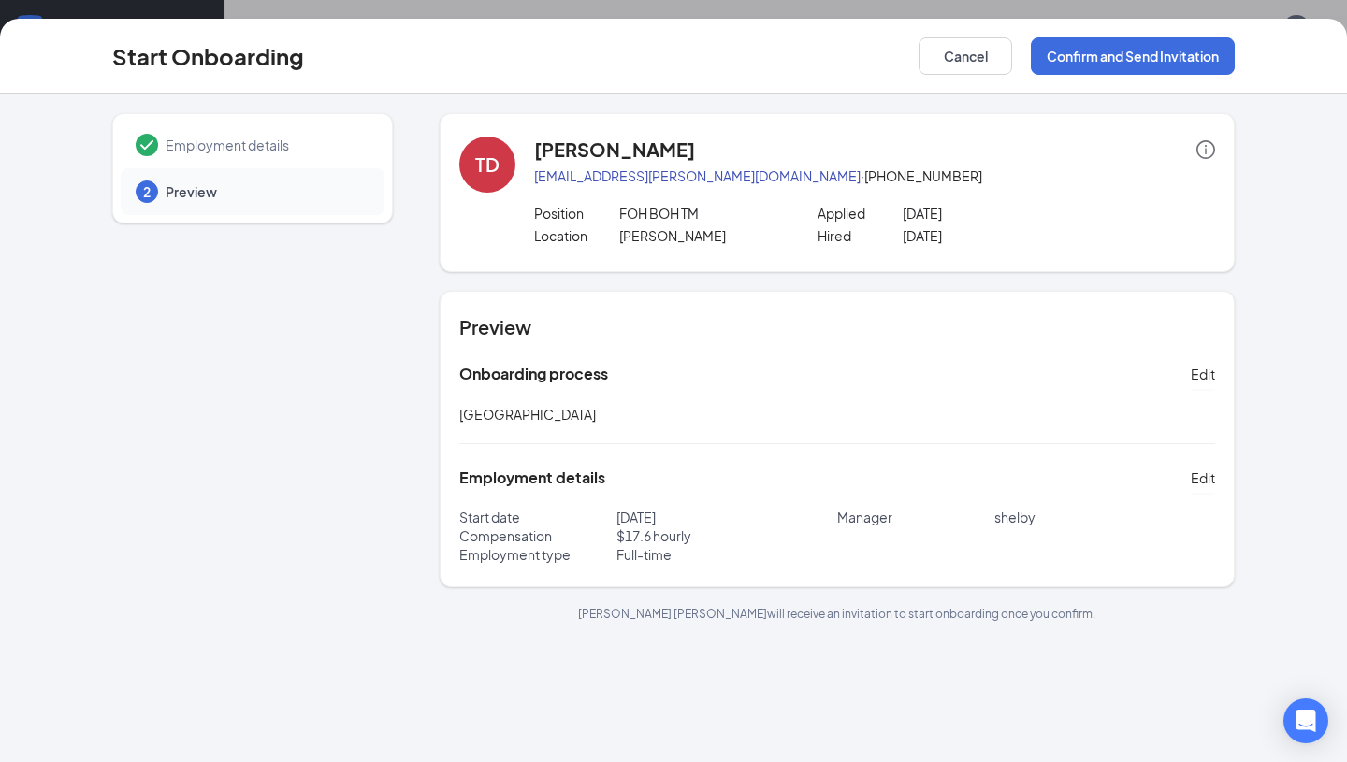
scroll to position [29, 0]
click at [1108, 67] on button "Confirm and Send Invitation" at bounding box center [1133, 55] width 204 height 37
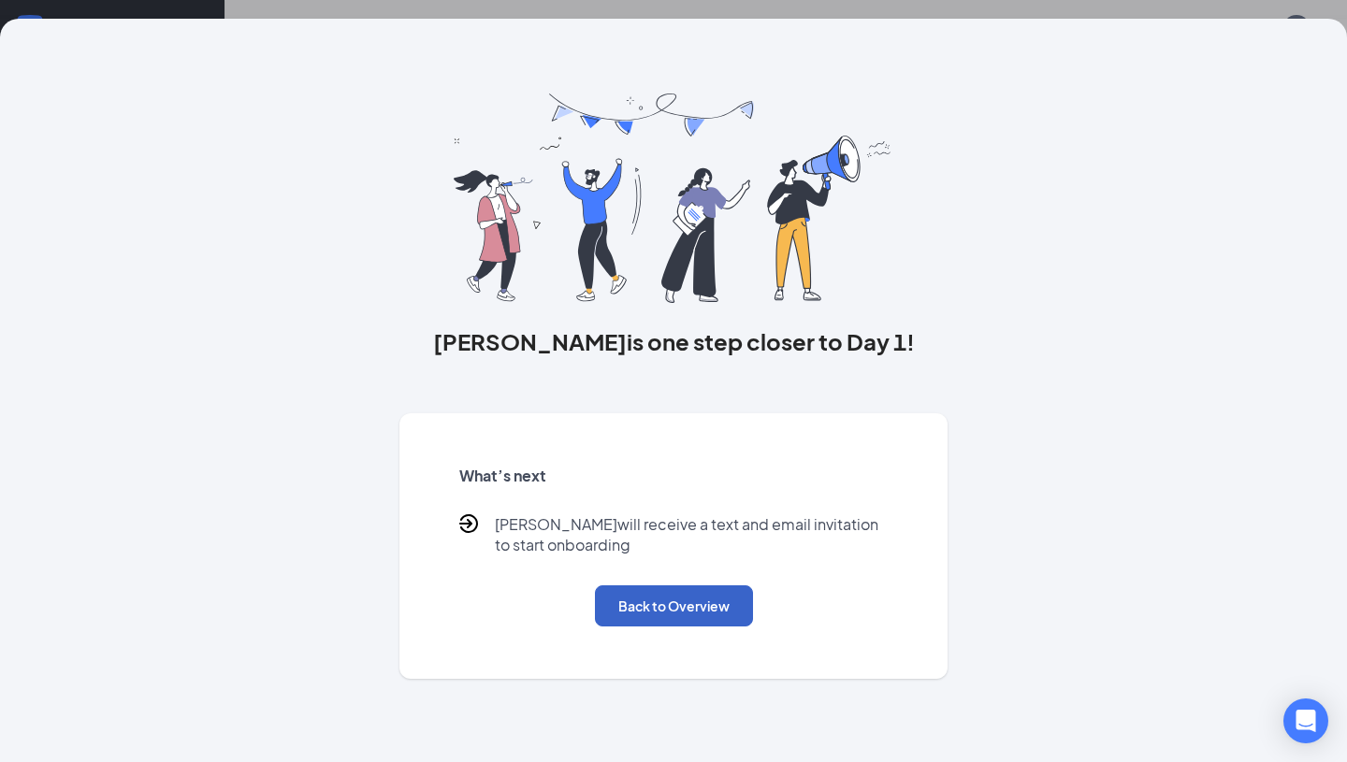
click at [687, 611] on button "Back to Overview" at bounding box center [674, 605] width 158 height 41
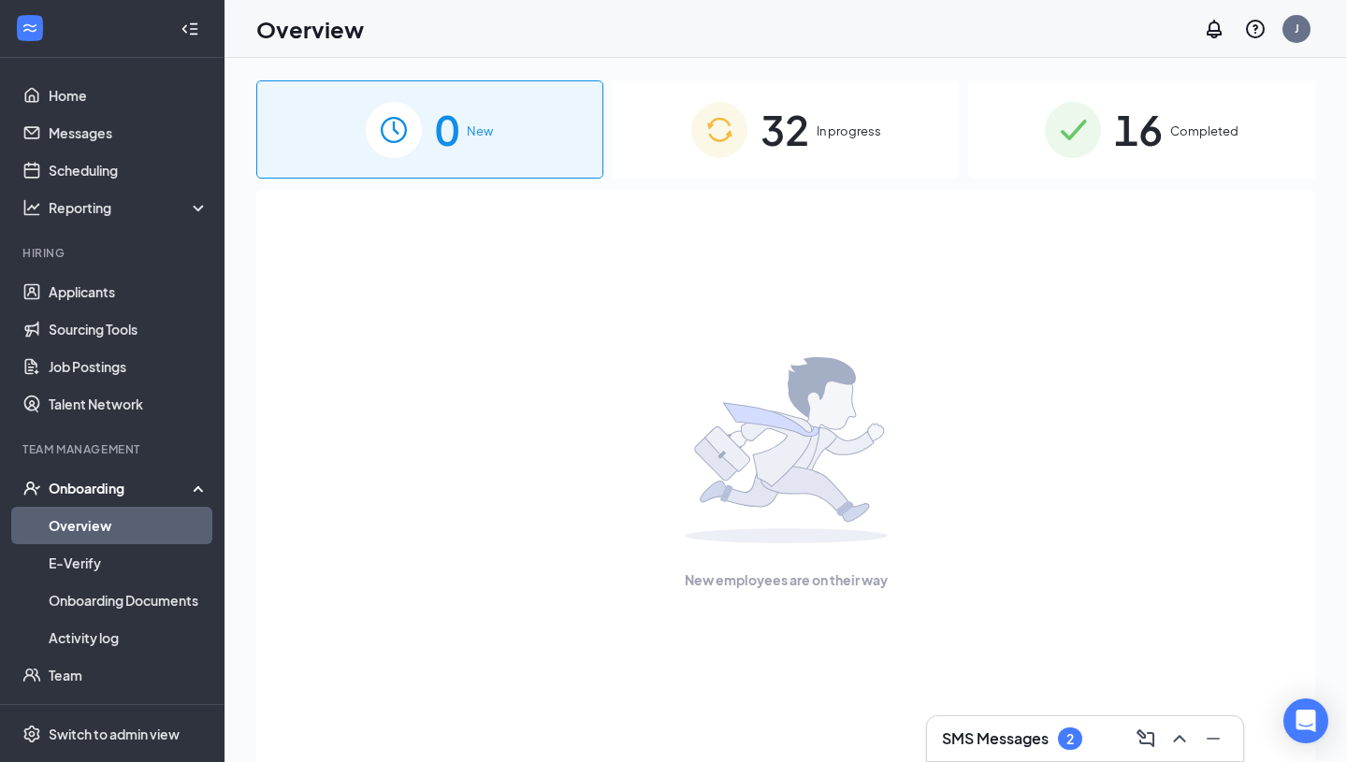
click at [827, 141] on div "32 In progress" at bounding box center [786, 129] width 347 height 98
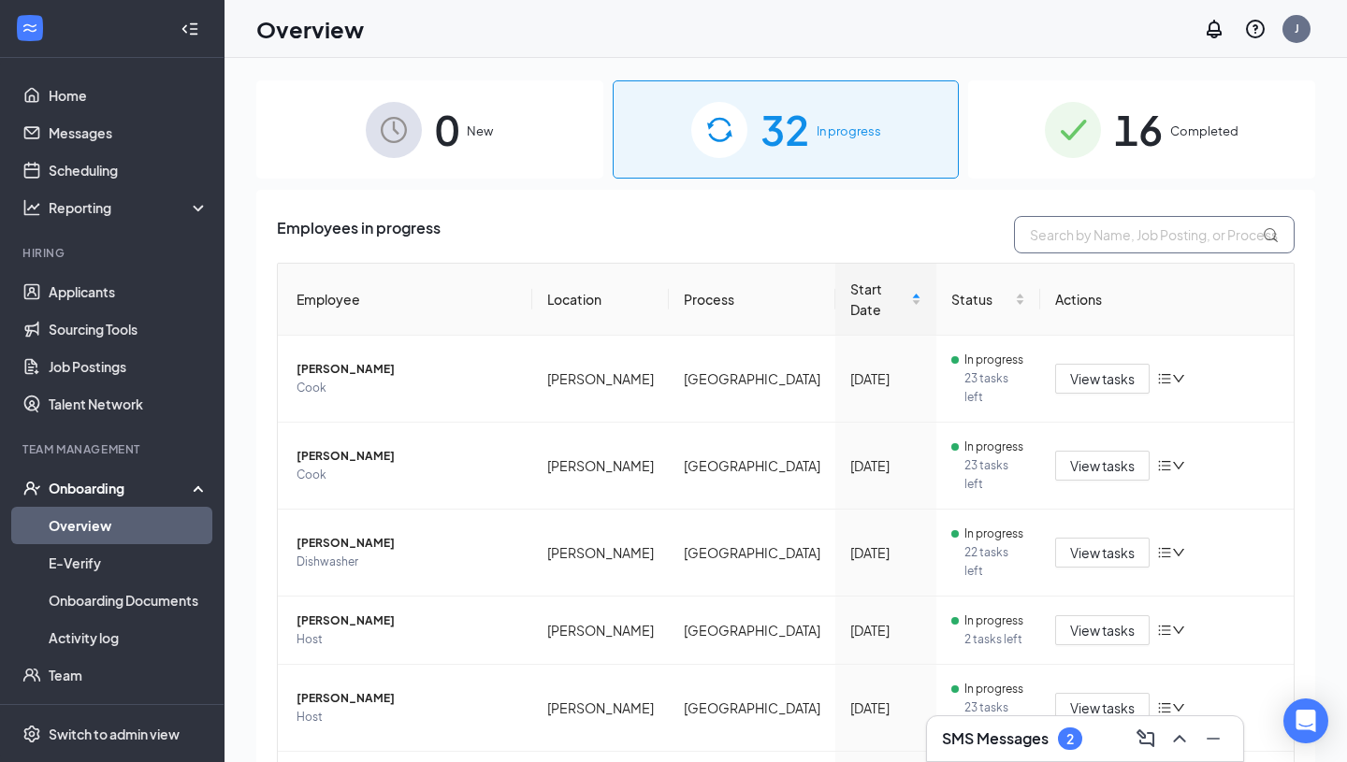
click at [1058, 245] on input "text" at bounding box center [1154, 234] width 281 height 37
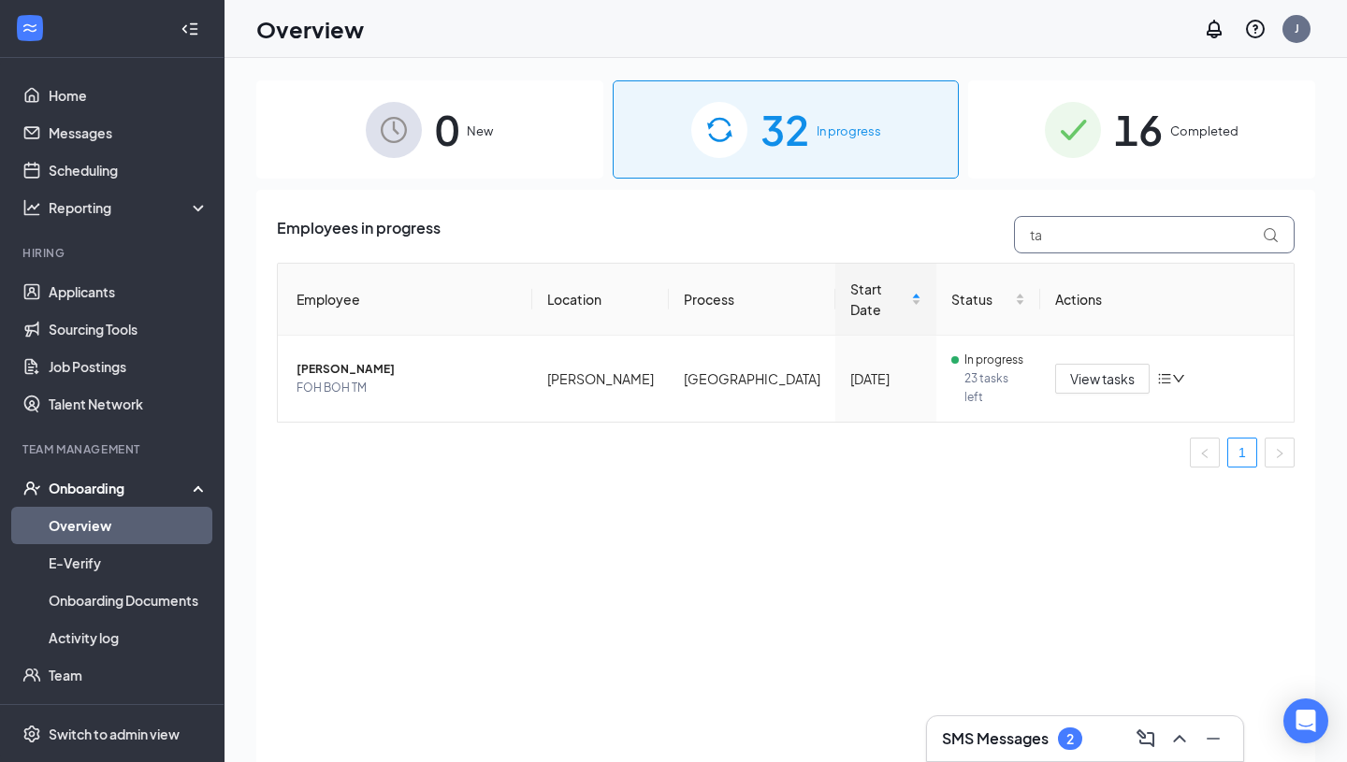
type input "t"
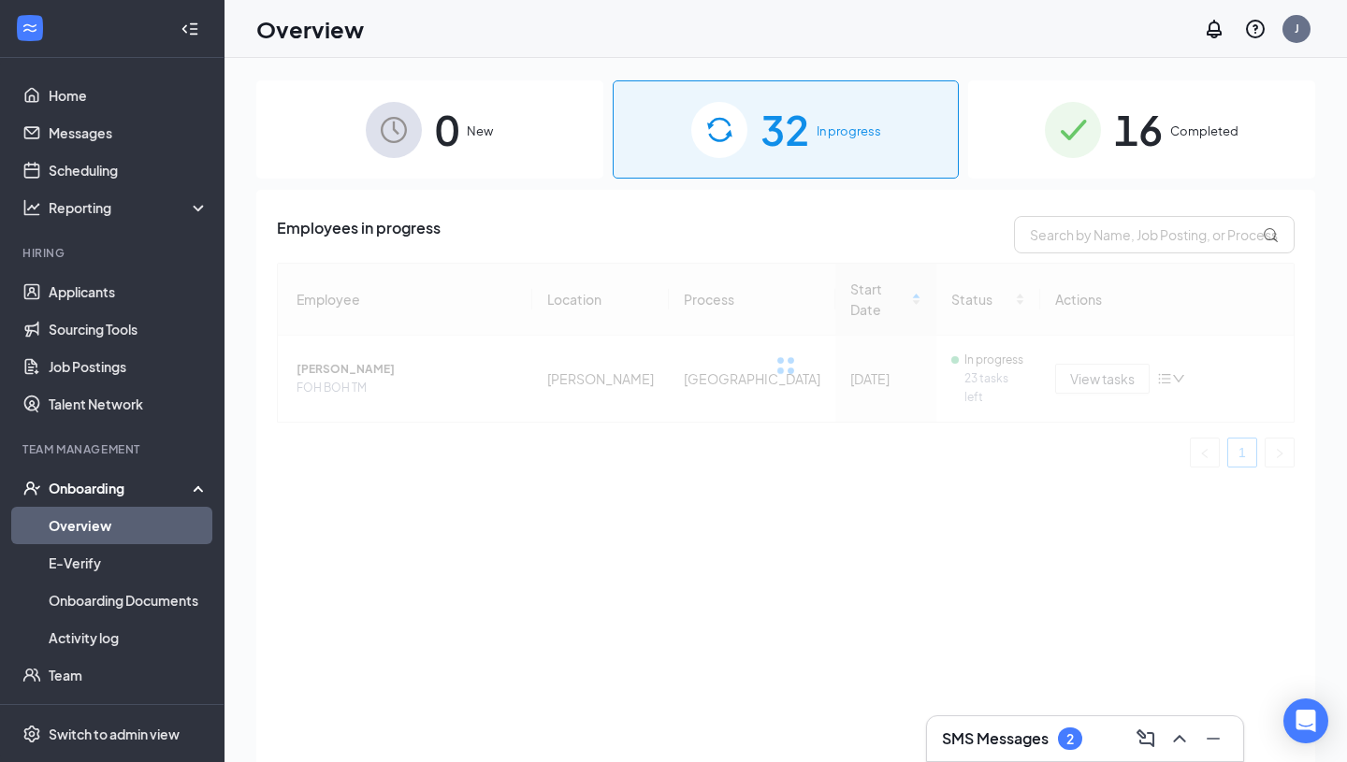
click at [711, 481] on div "Employees in progress Employee Location Process Start Date Status Actions [PERS…" at bounding box center [785, 499] width 1059 height 619
